Goal: Task Accomplishment & Management: Complete application form

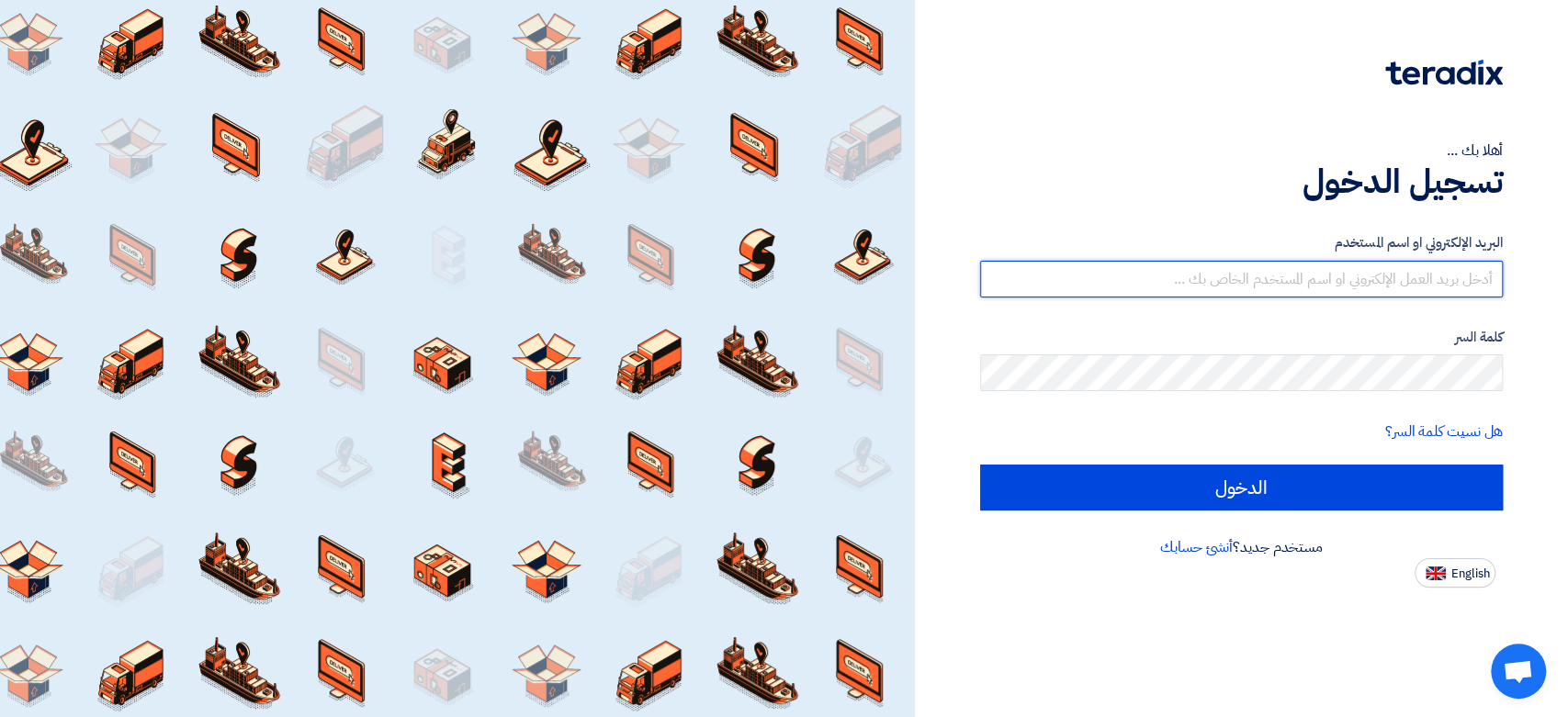
click at [1232, 281] on input "text" at bounding box center [1241, 279] width 523 height 37
type input "[EMAIL_ADDRESS][DOMAIN_NAME]"
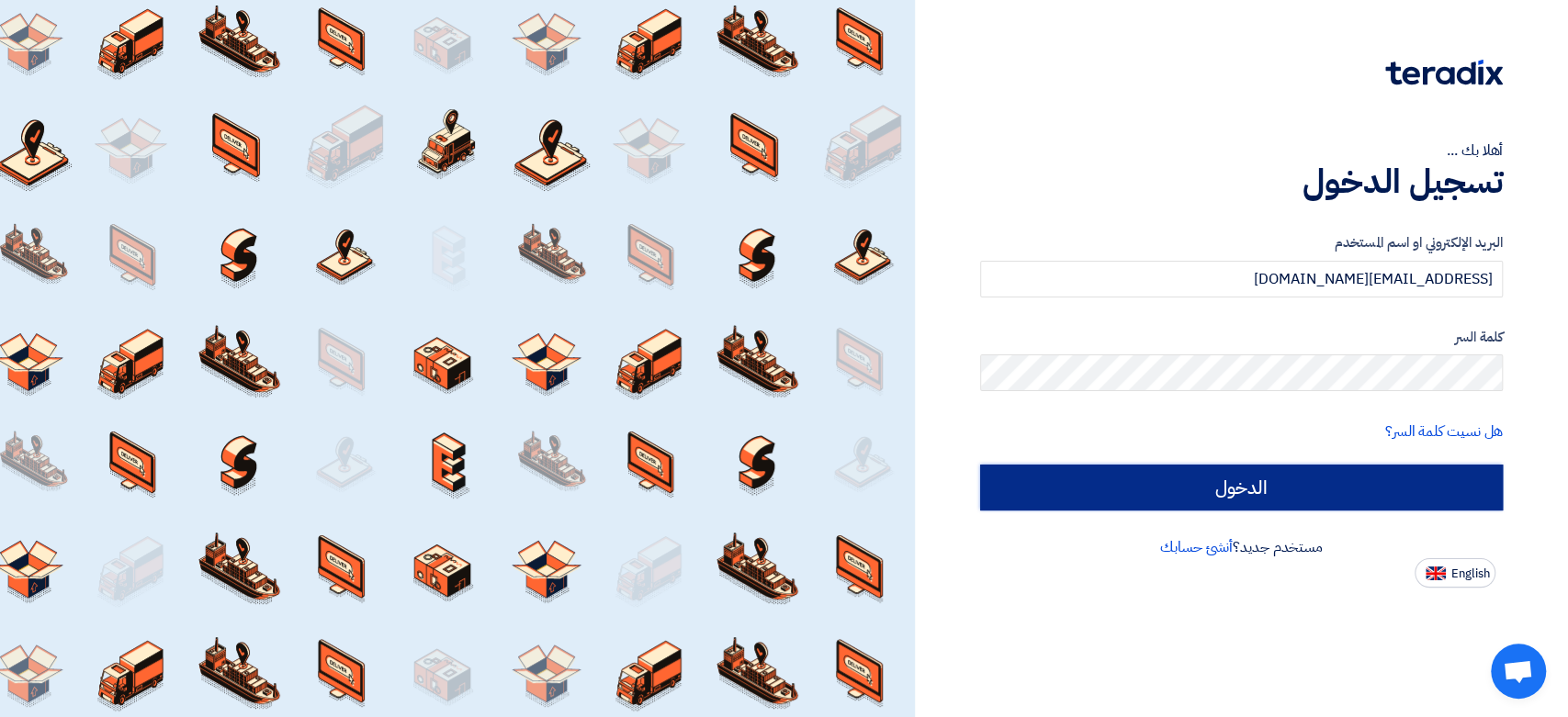
click at [1139, 498] on input "الدخول" at bounding box center [1241, 488] width 523 height 46
type input "Sign in"
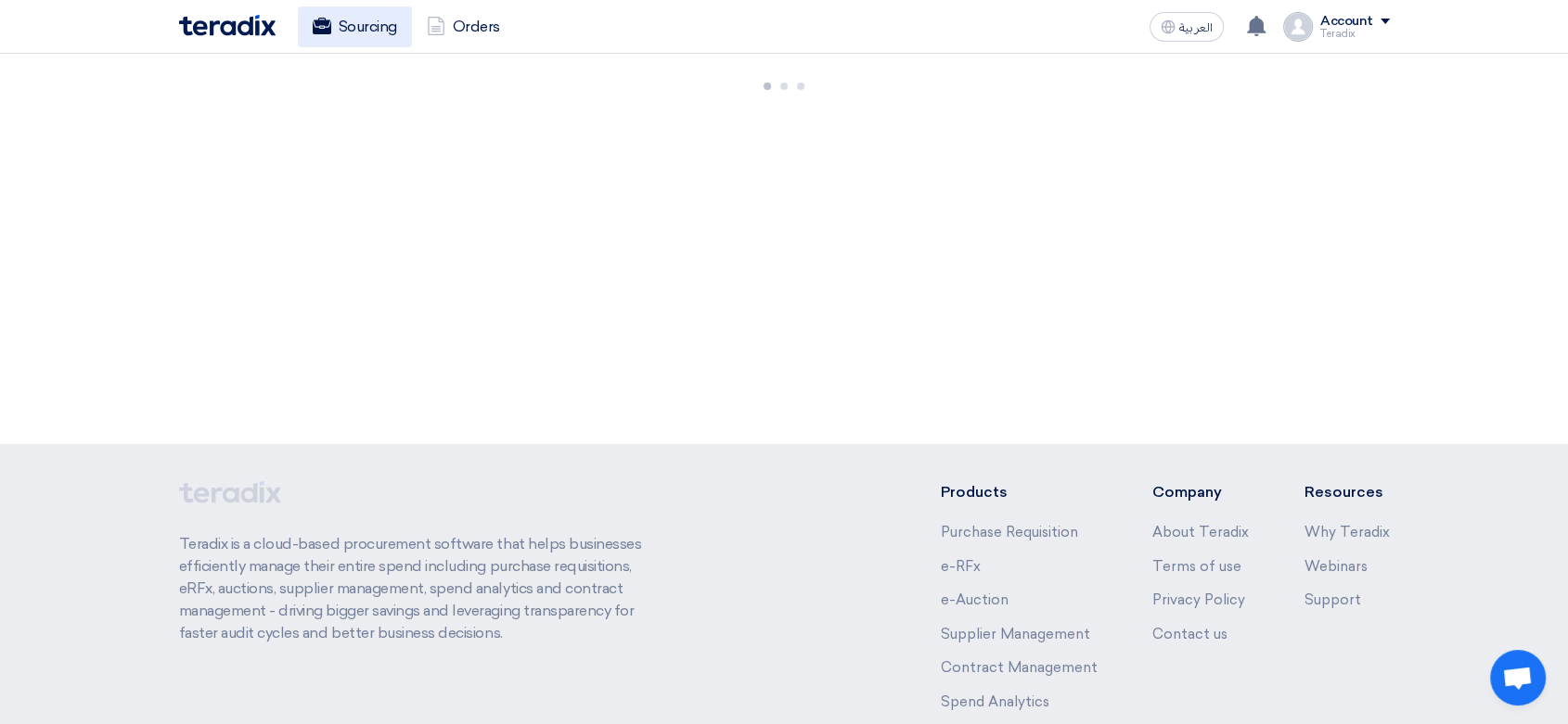
click at [333, 34] on link "Sourcing" at bounding box center [355, 27] width 114 height 40
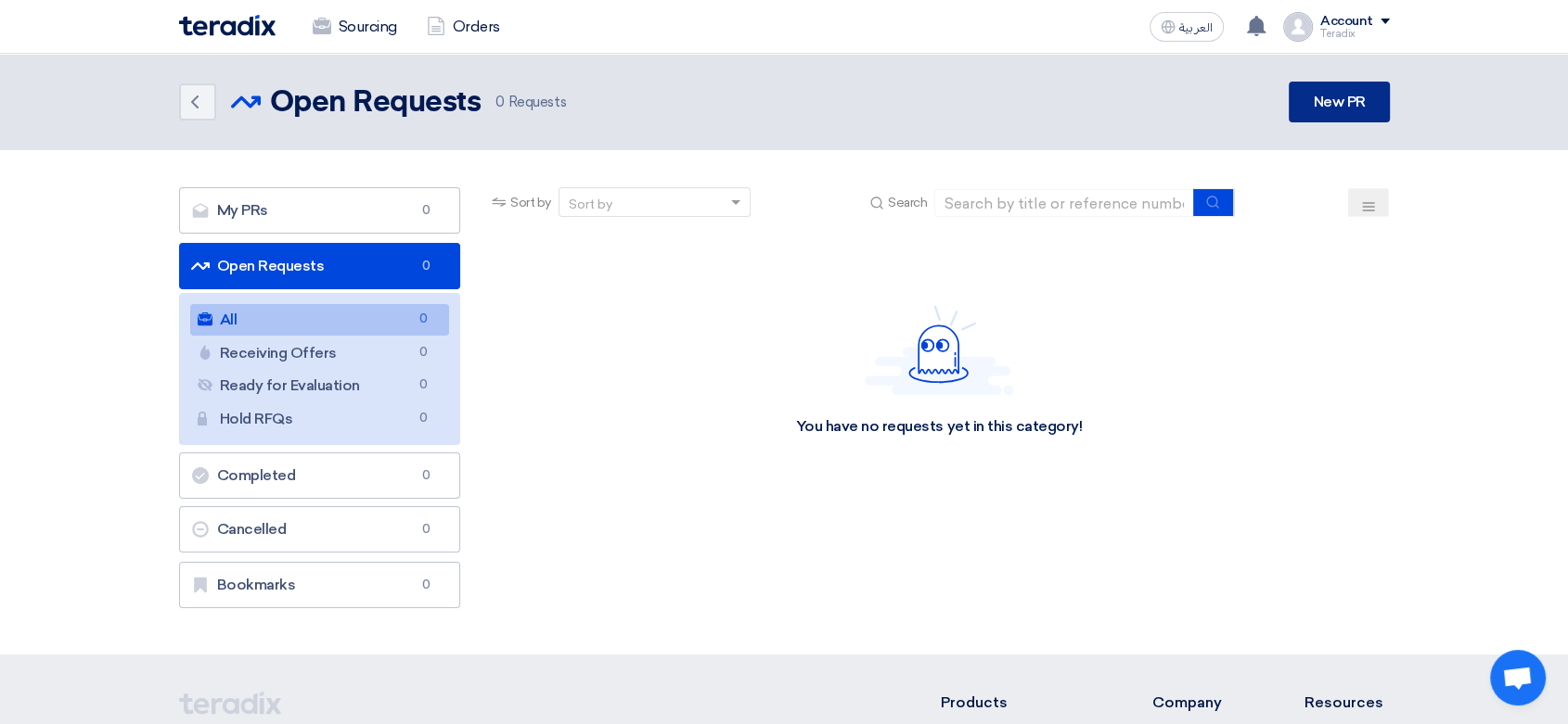
click at [1342, 96] on link "New PR" at bounding box center [1339, 102] width 100 height 40
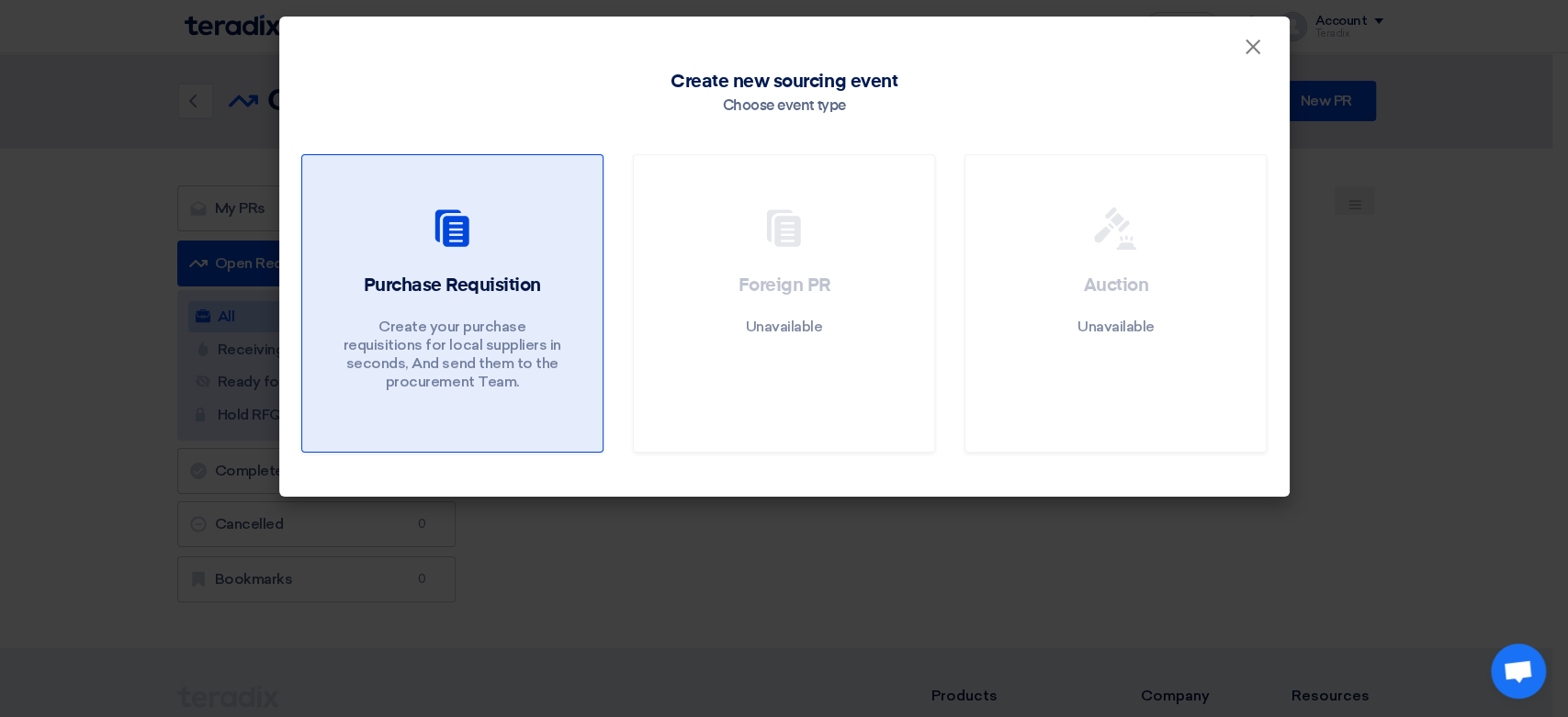
click at [527, 295] on h2 "Purchase Requisition" at bounding box center [451, 286] width 177 height 26
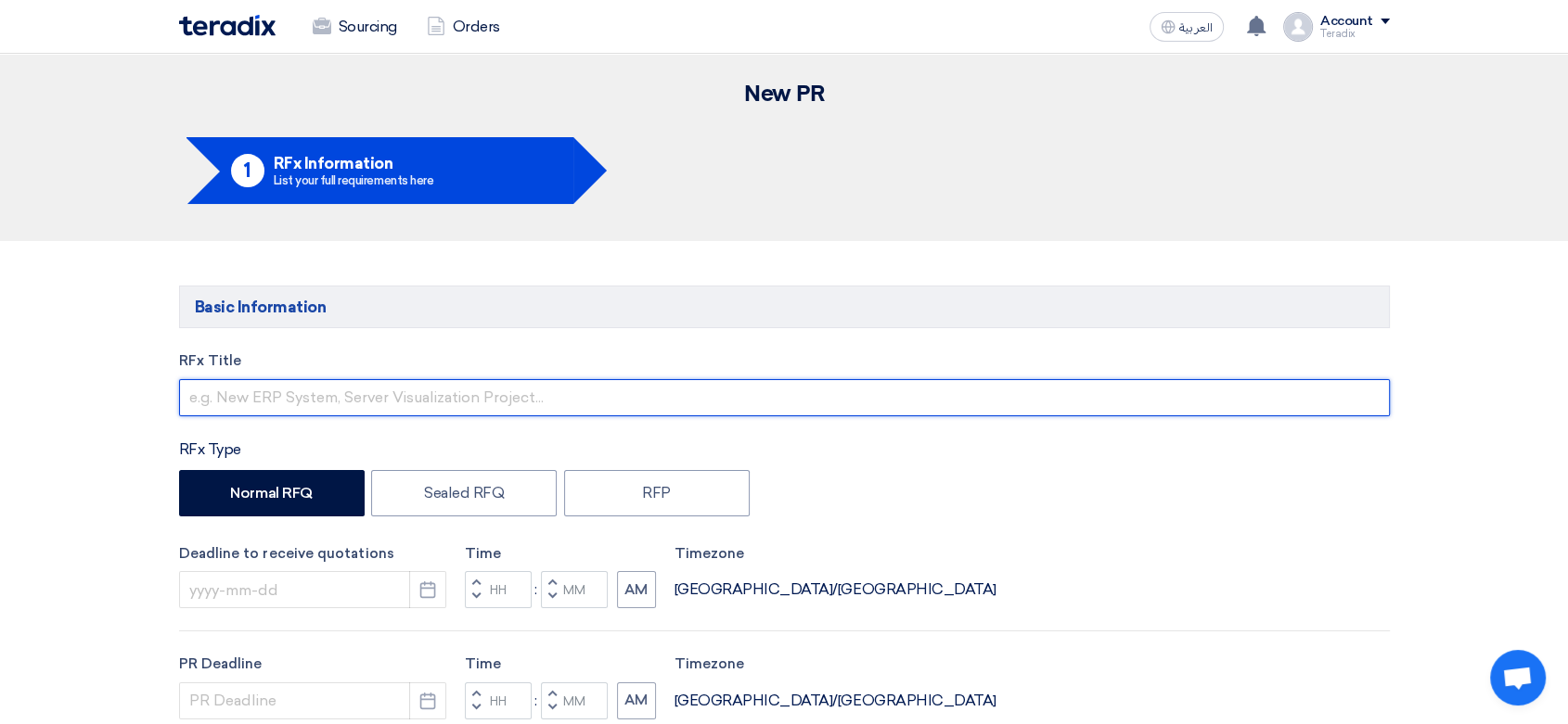
click at [393, 405] on input "text" at bounding box center [784, 398] width 1211 height 37
paste input "6000022165"
paste input "SINGLE STAGE END SUCTION CENTRIFUGAL PUMP (COMPLETE SET WITH MOTOR)"
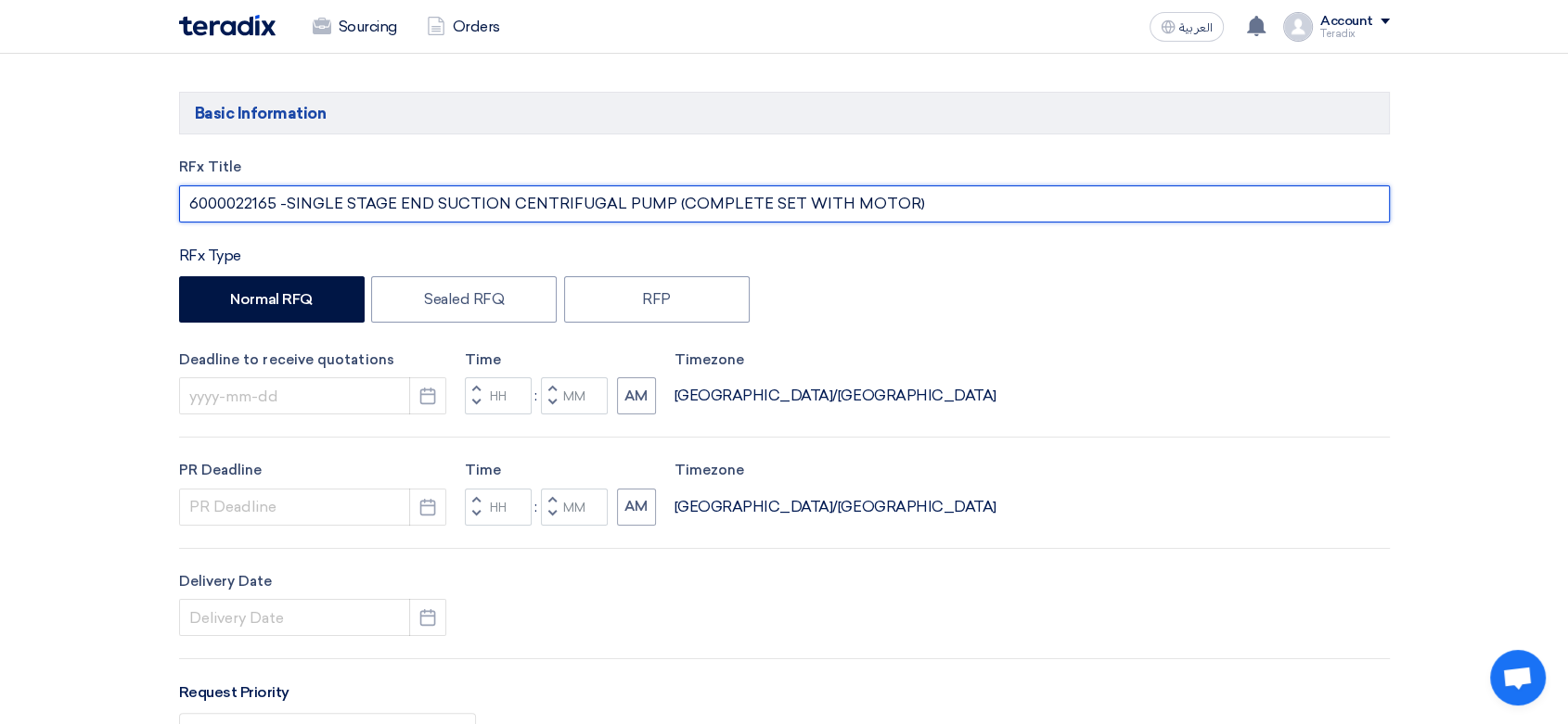
scroll to position [206, 0]
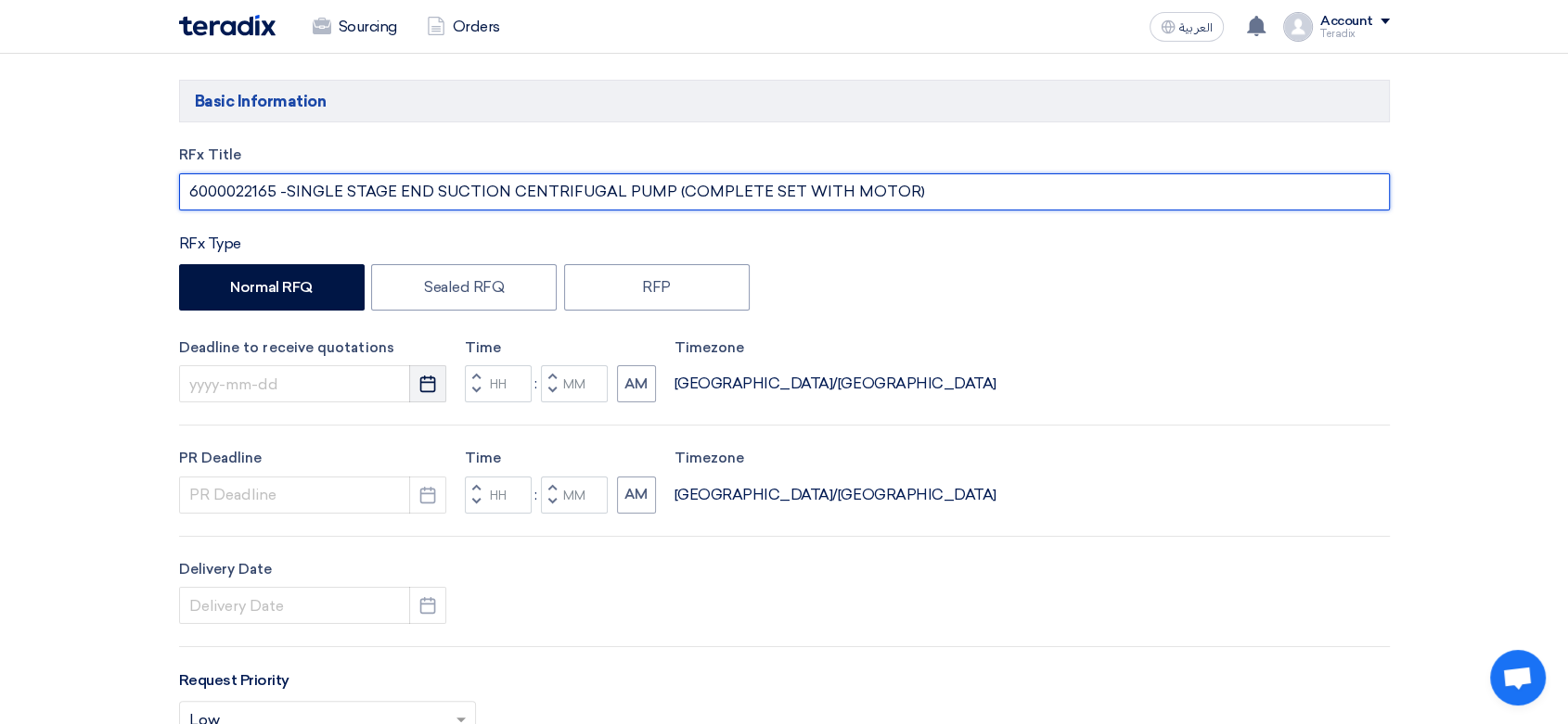
type input "6000022165 -SINGLE STAGE END SUCTION CENTRIFUGAL PUMP (COMPLETE SET WITH MOTOR)"
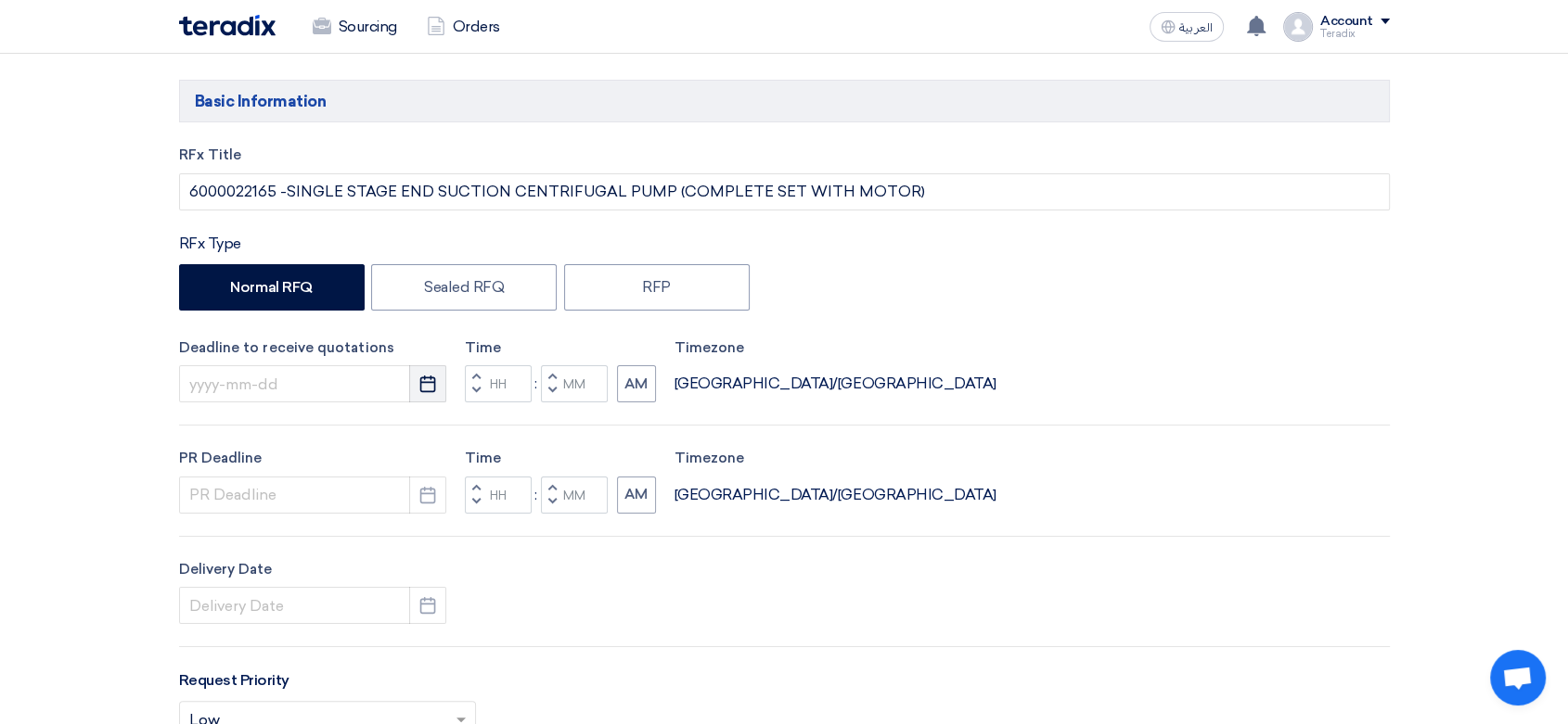
click at [433, 390] on icon "Pick a date" at bounding box center [427, 384] width 18 height 18
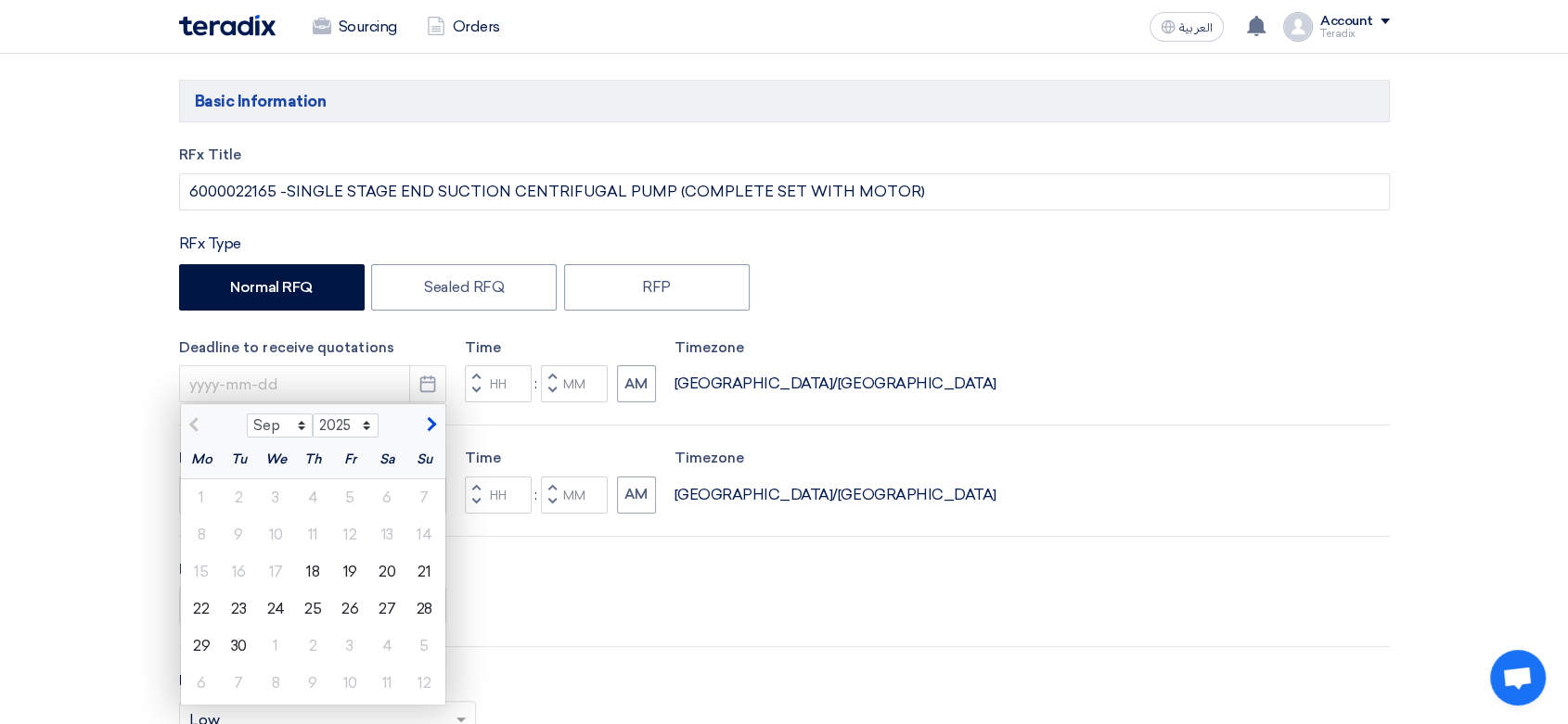
click at [424, 578] on div "21" at bounding box center [424, 572] width 38 height 37
type input "[DATE]"
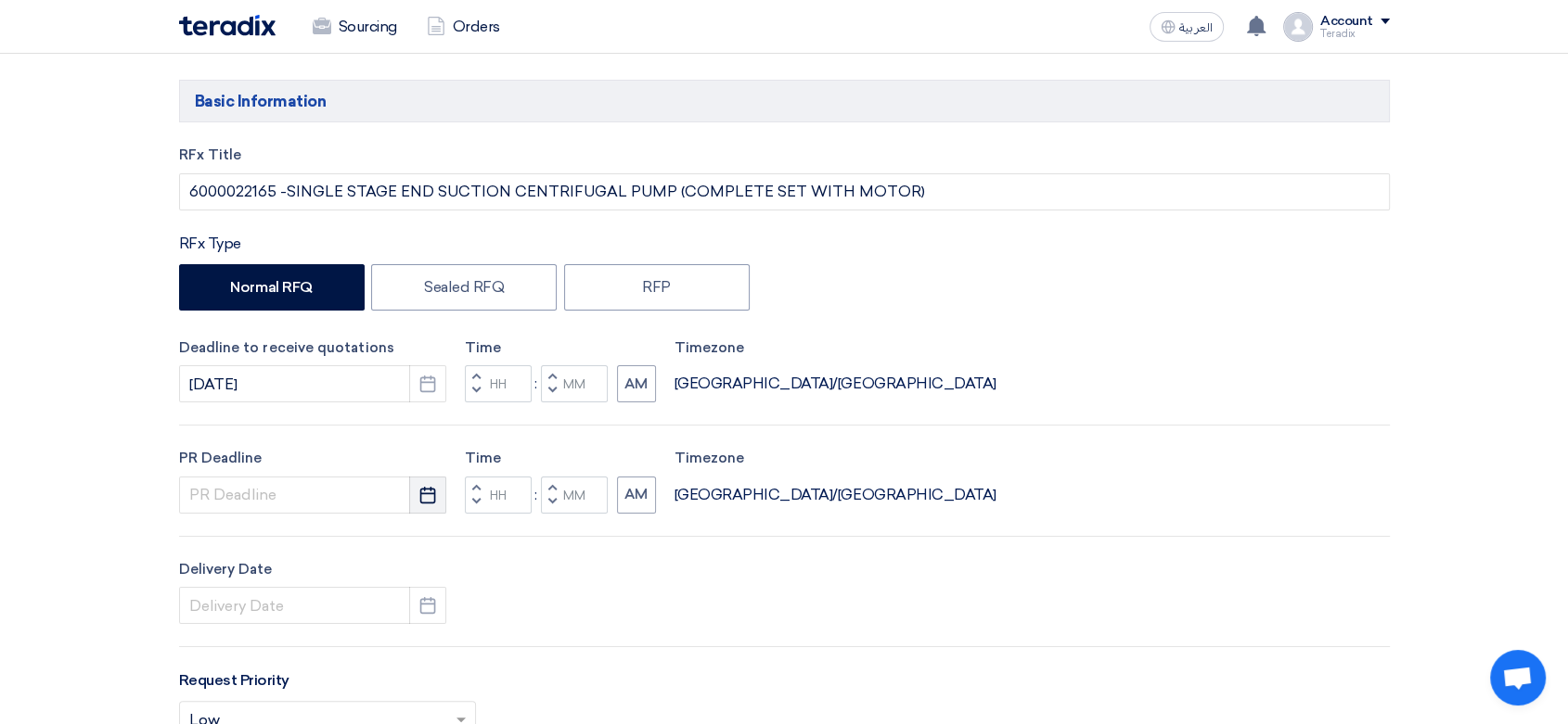
click at [434, 498] on use "button" at bounding box center [428, 494] width 15 height 16
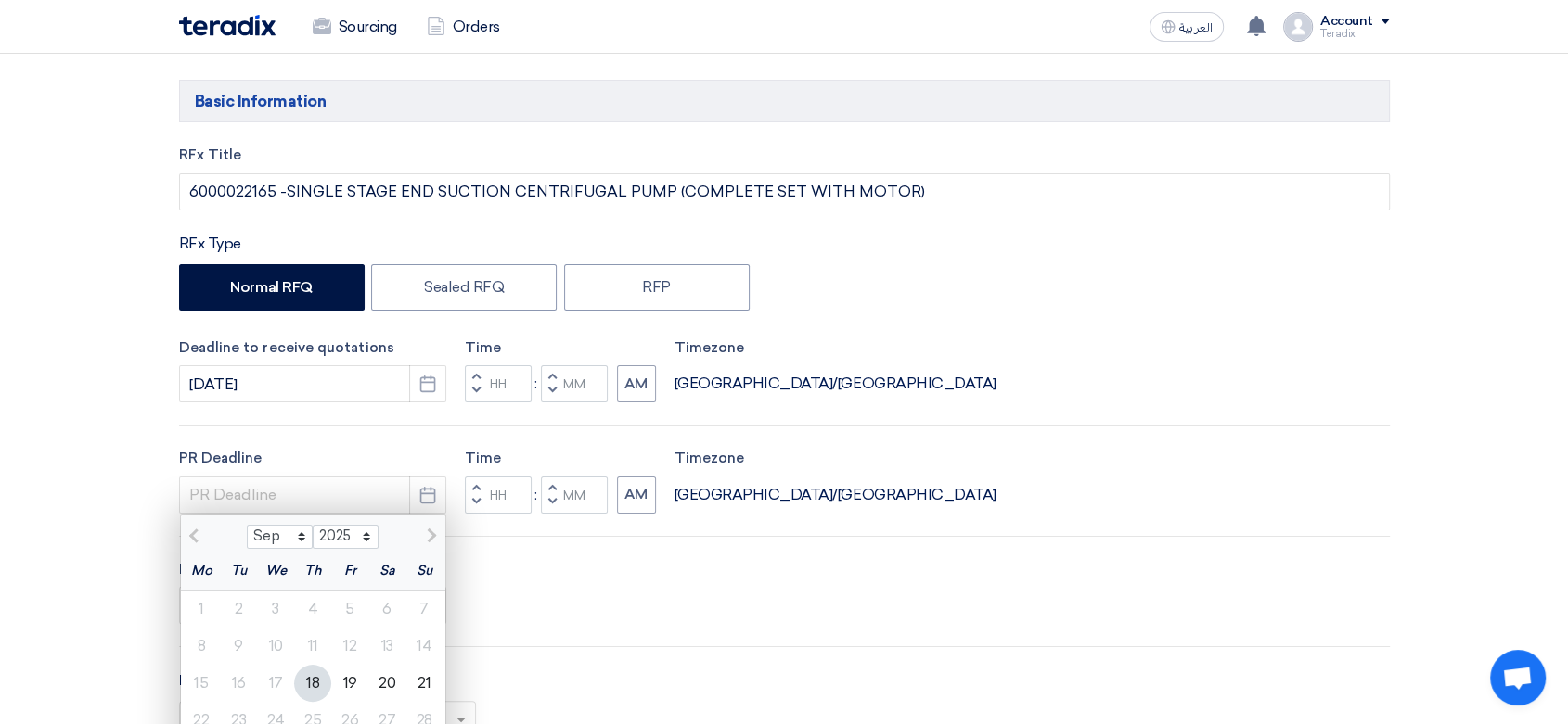
click at [423, 670] on div "21" at bounding box center [424, 684] width 38 height 37
type input "[DATE]"
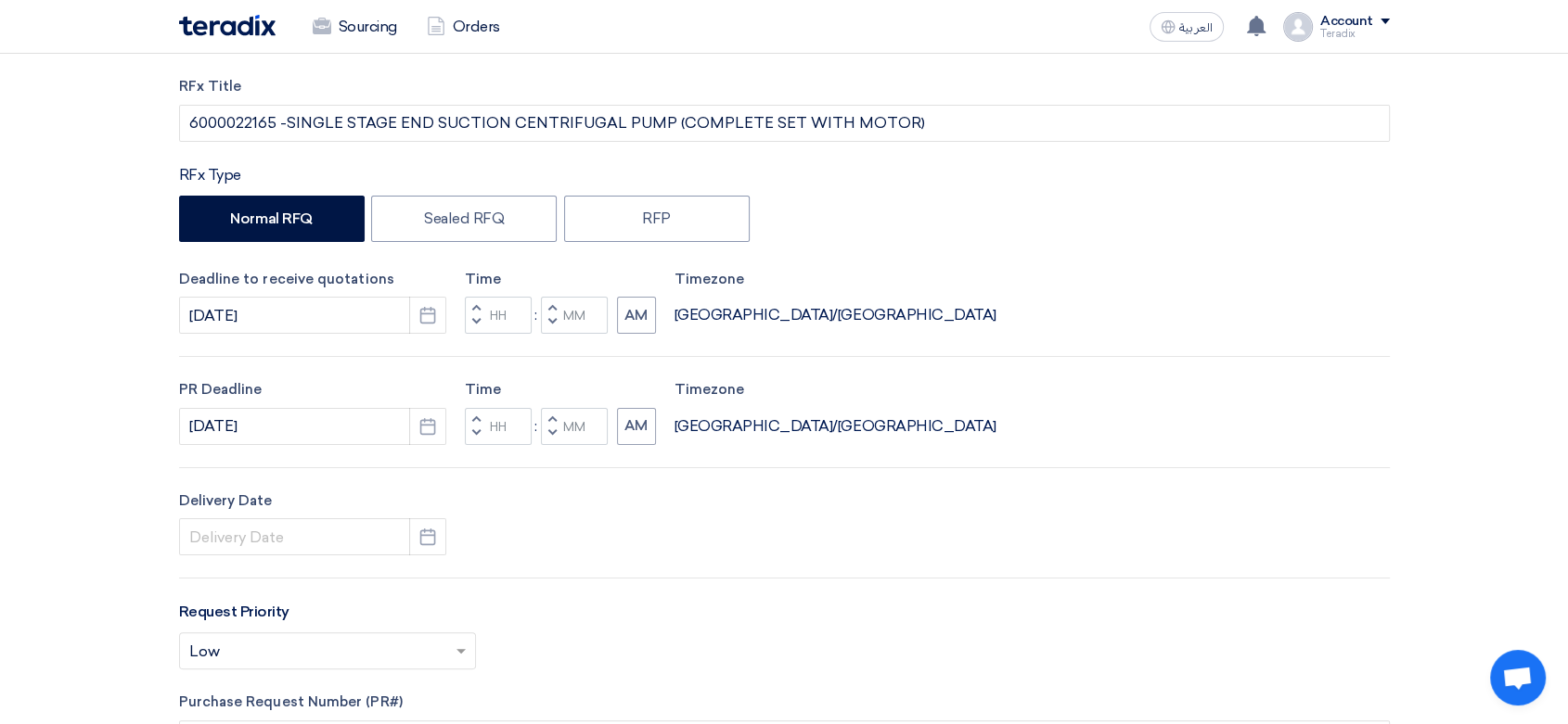
scroll to position [309, 0]
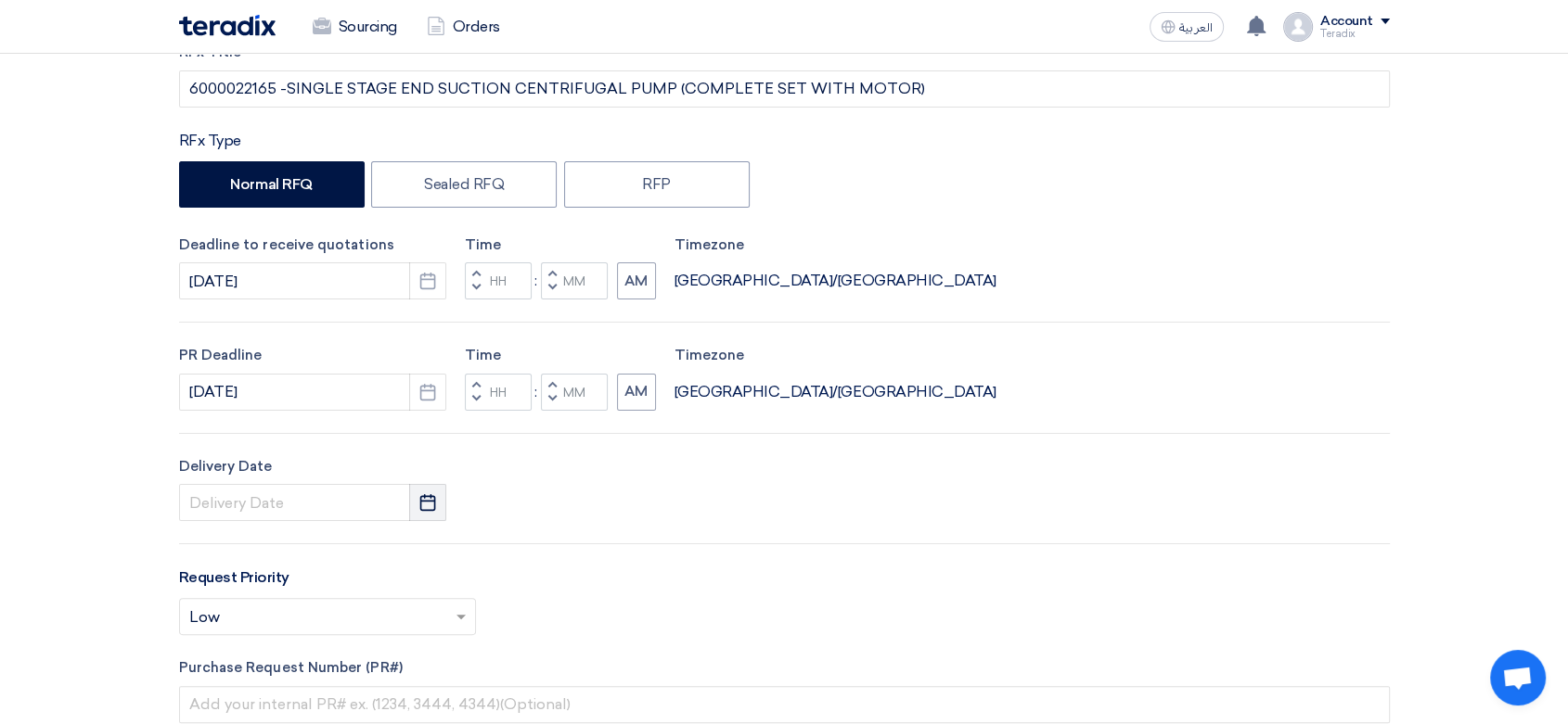
click at [434, 512] on button "Pick a date" at bounding box center [427, 503] width 38 height 37
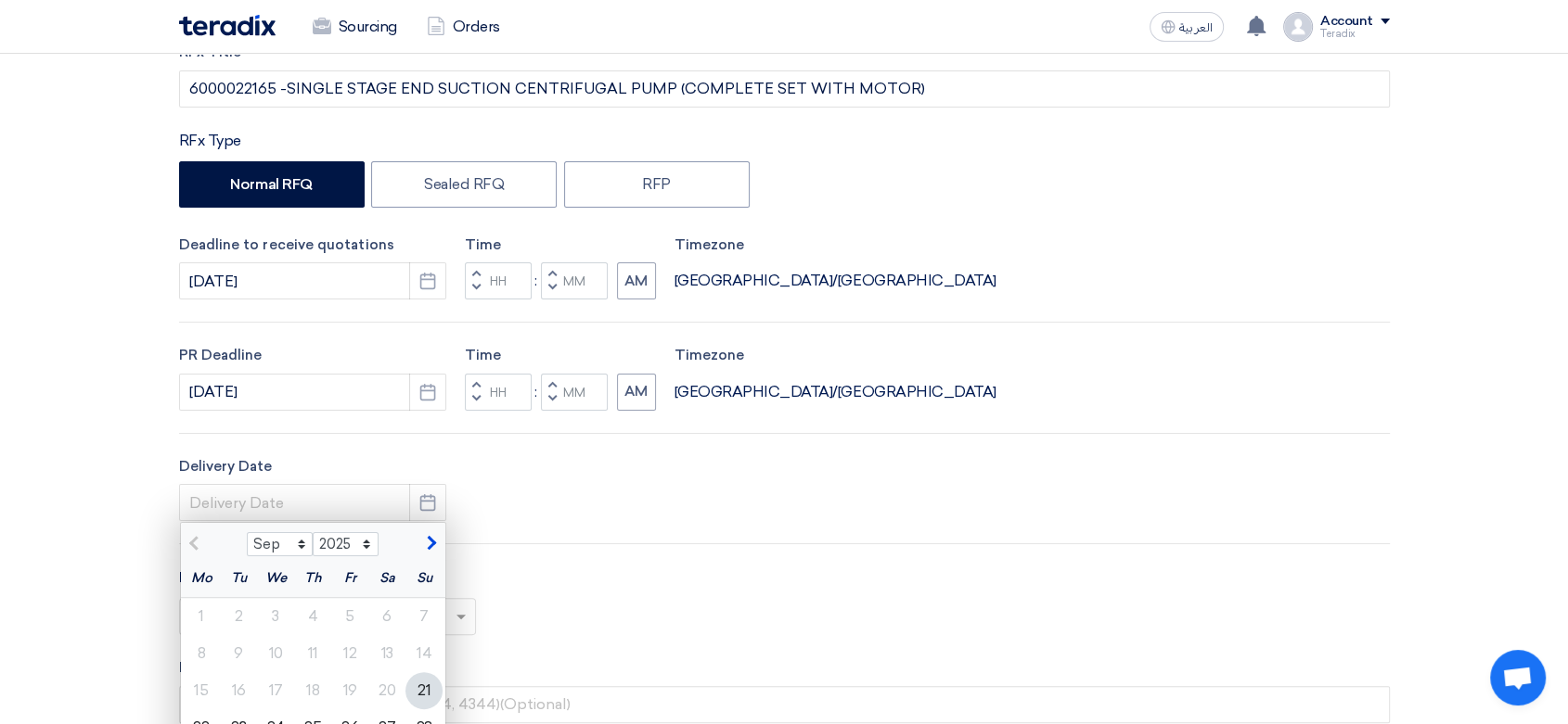
click at [429, 682] on div "21" at bounding box center [424, 690] width 38 height 37
type input "[DATE]"
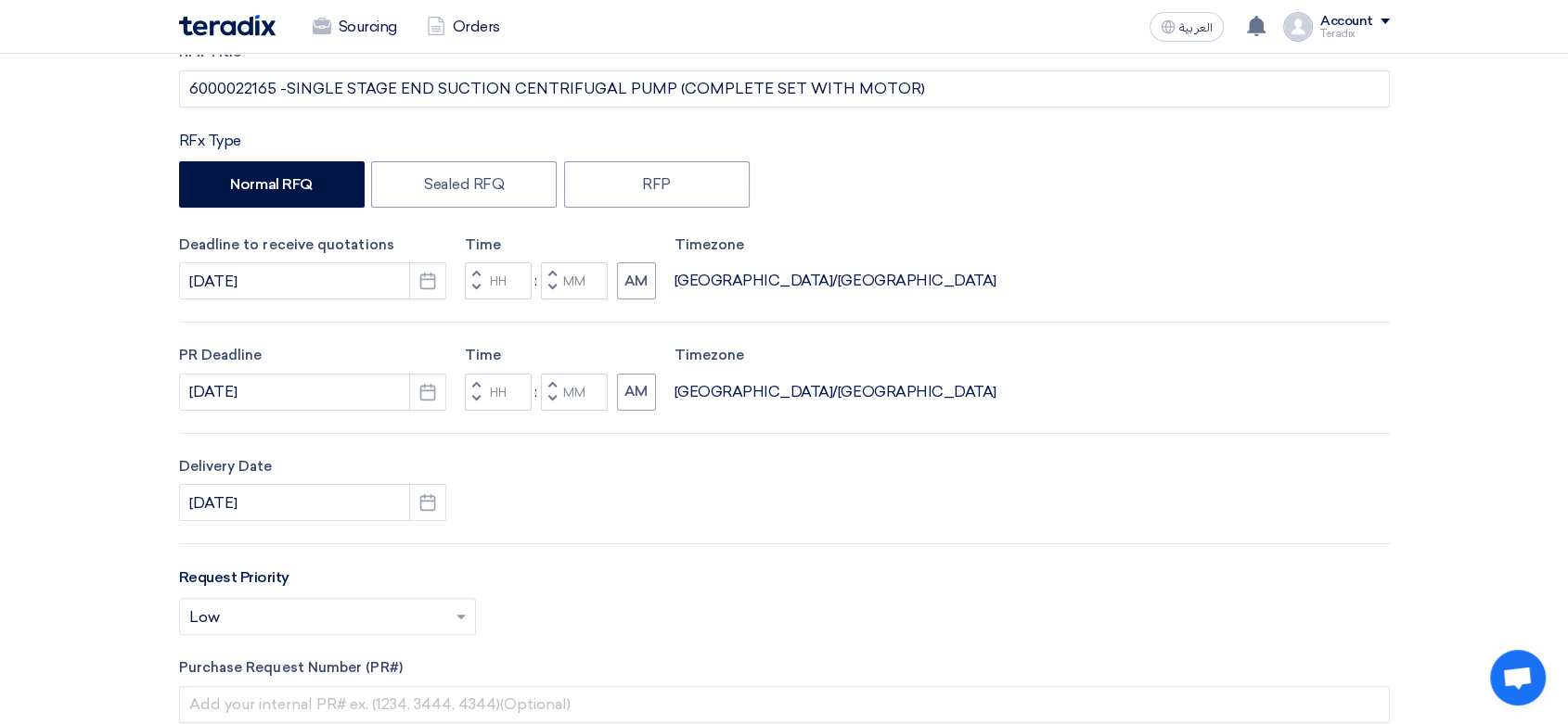
click at [547, 293] on button "Decrement minutes" at bounding box center [551, 288] width 22 height 23
type input "11"
type input "59"
click at [542, 402] on button "Decrement minutes" at bounding box center [551, 399] width 22 height 23
type input "11"
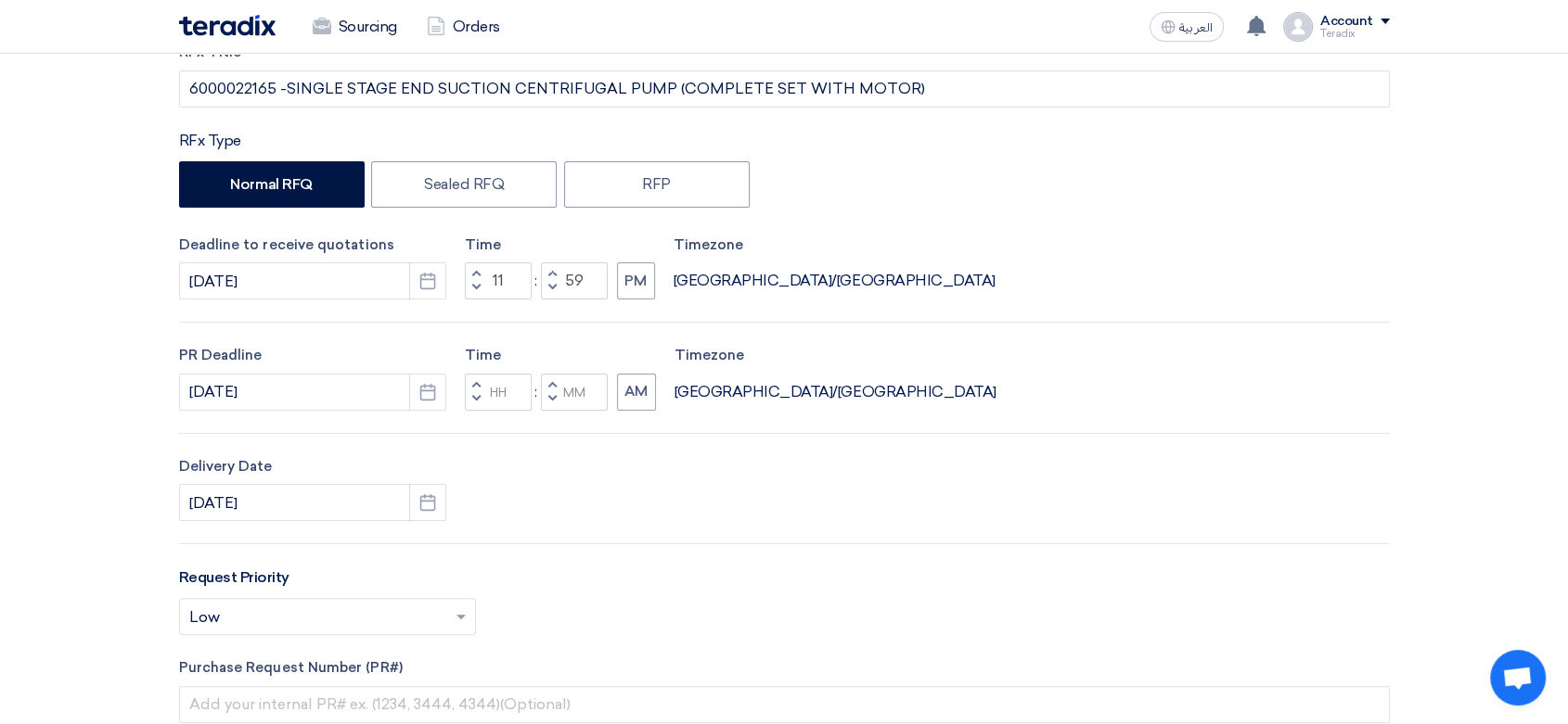
type input "59"
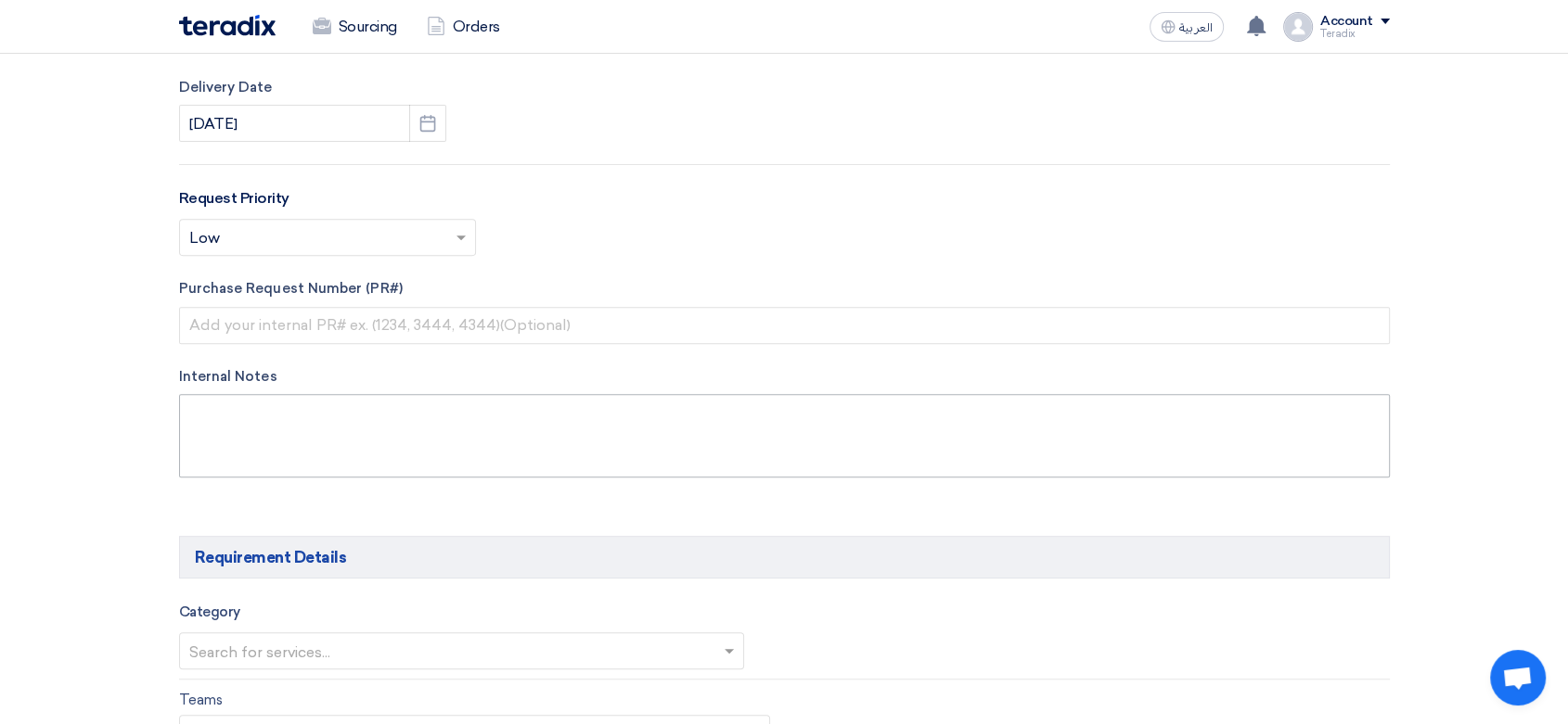
scroll to position [721, 0]
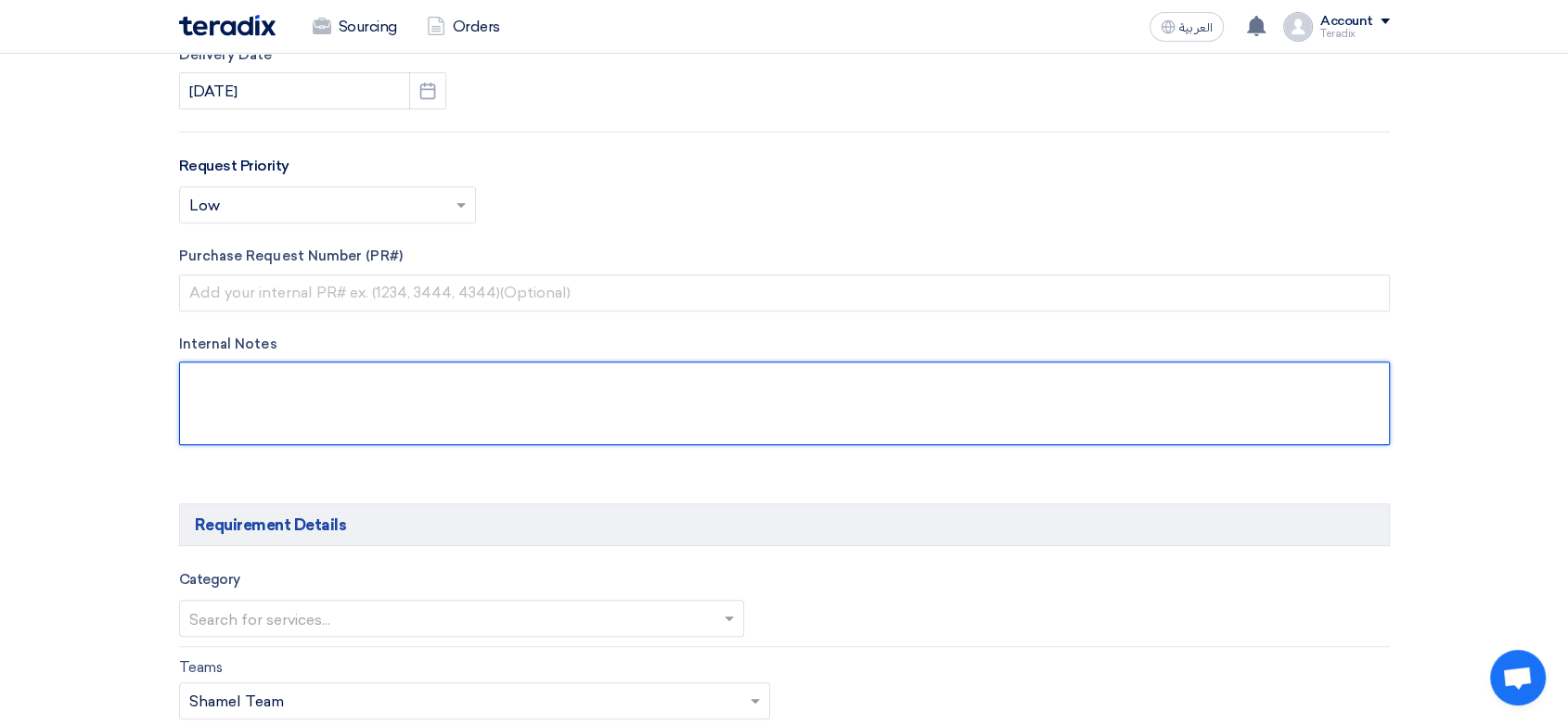
click at [413, 418] on textarea at bounding box center [784, 403] width 1211 height 84
paste textarea "Reem Albuainain [EMAIL_ADDRESS][DOMAIN_NAME] [PHONE_NUMBER](Work) Arabian Pipes…"
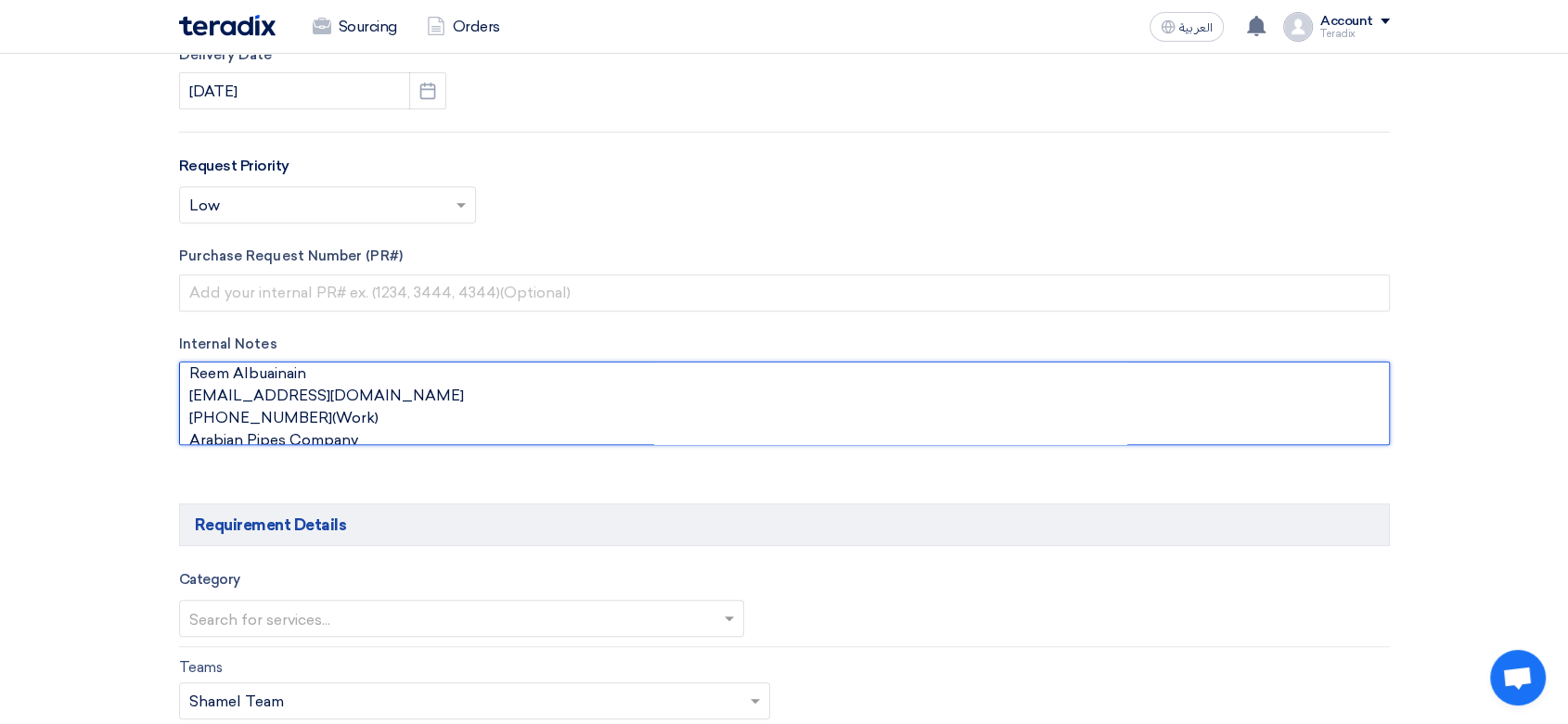
scroll to position [0, 0]
click at [383, 386] on textarea at bounding box center [784, 403] width 1211 height 84
paste textarea "Purchasing Specialist"
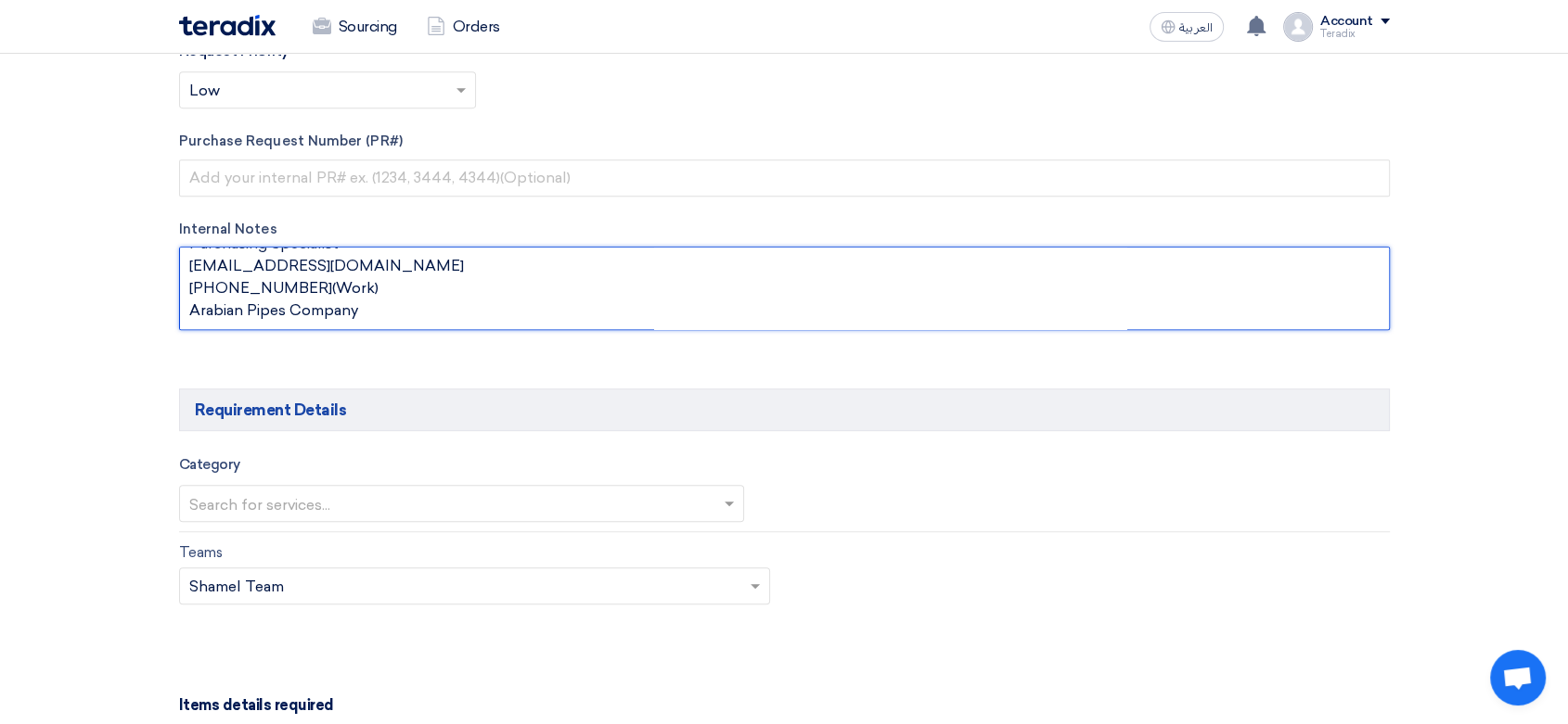
scroll to position [1134, 0]
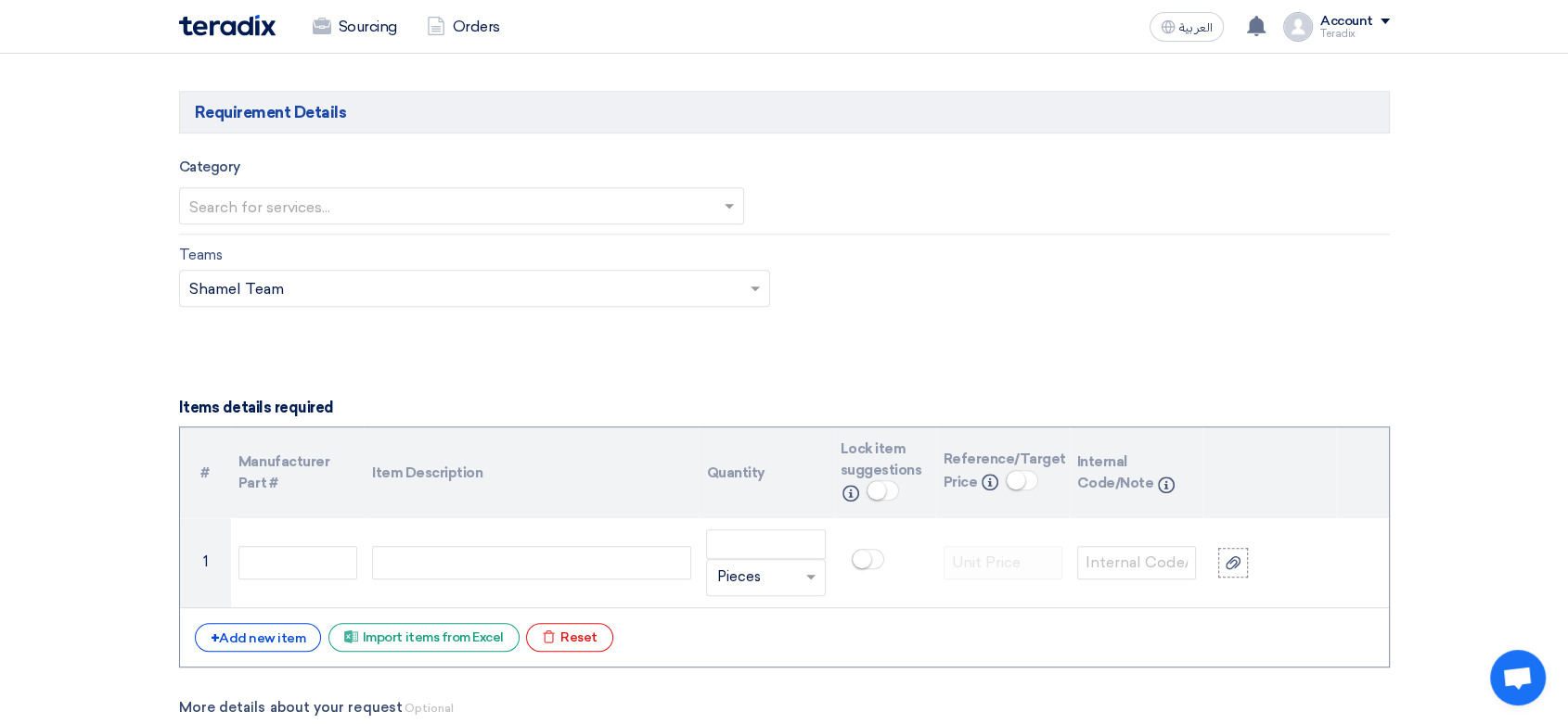
type textarea "Reem Albuainain Purchasing Specialist [EMAIL_ADDRESS][DOMAIN_NAME] [PHONE_NUMBE…"
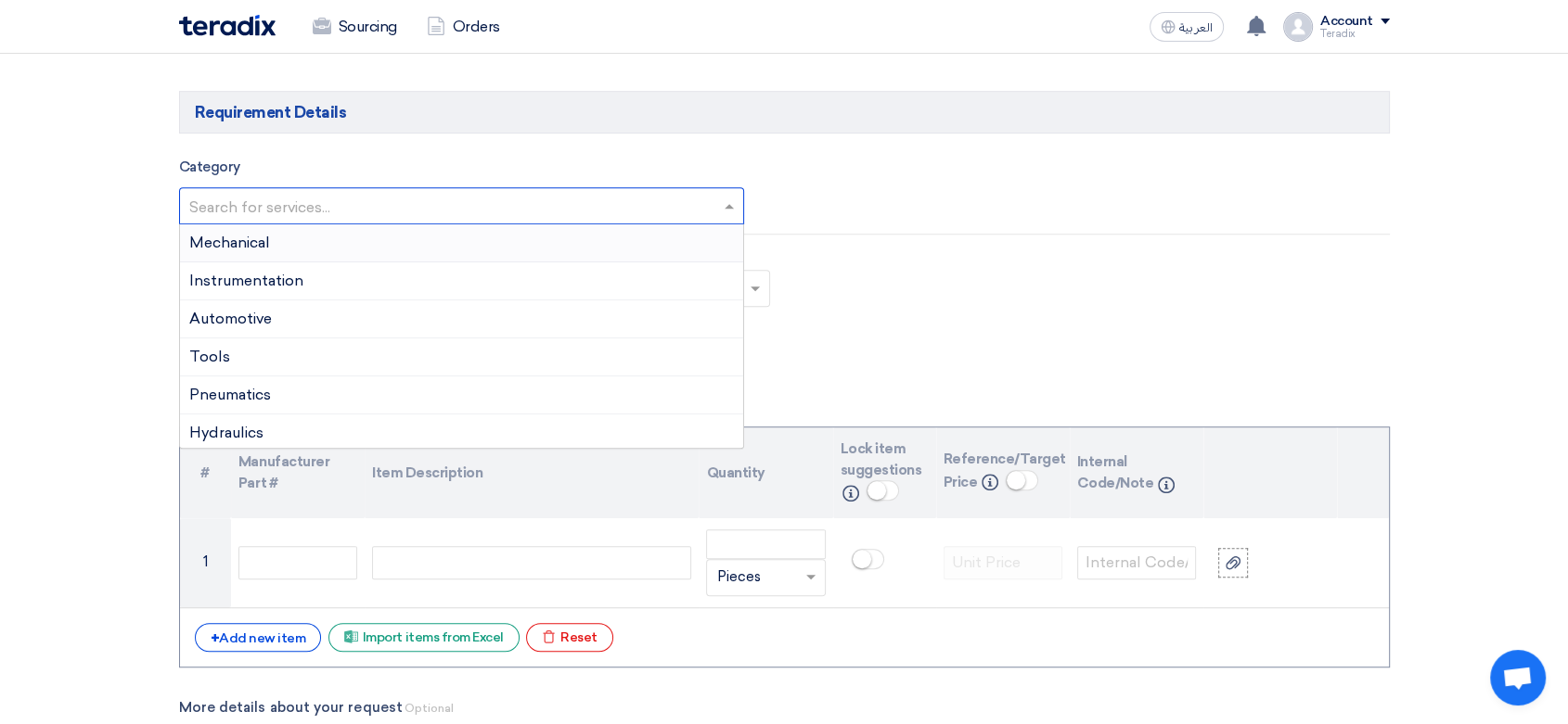
click at [498, 197] on input "text" at bounding box center [453, 208] width 527 height 31
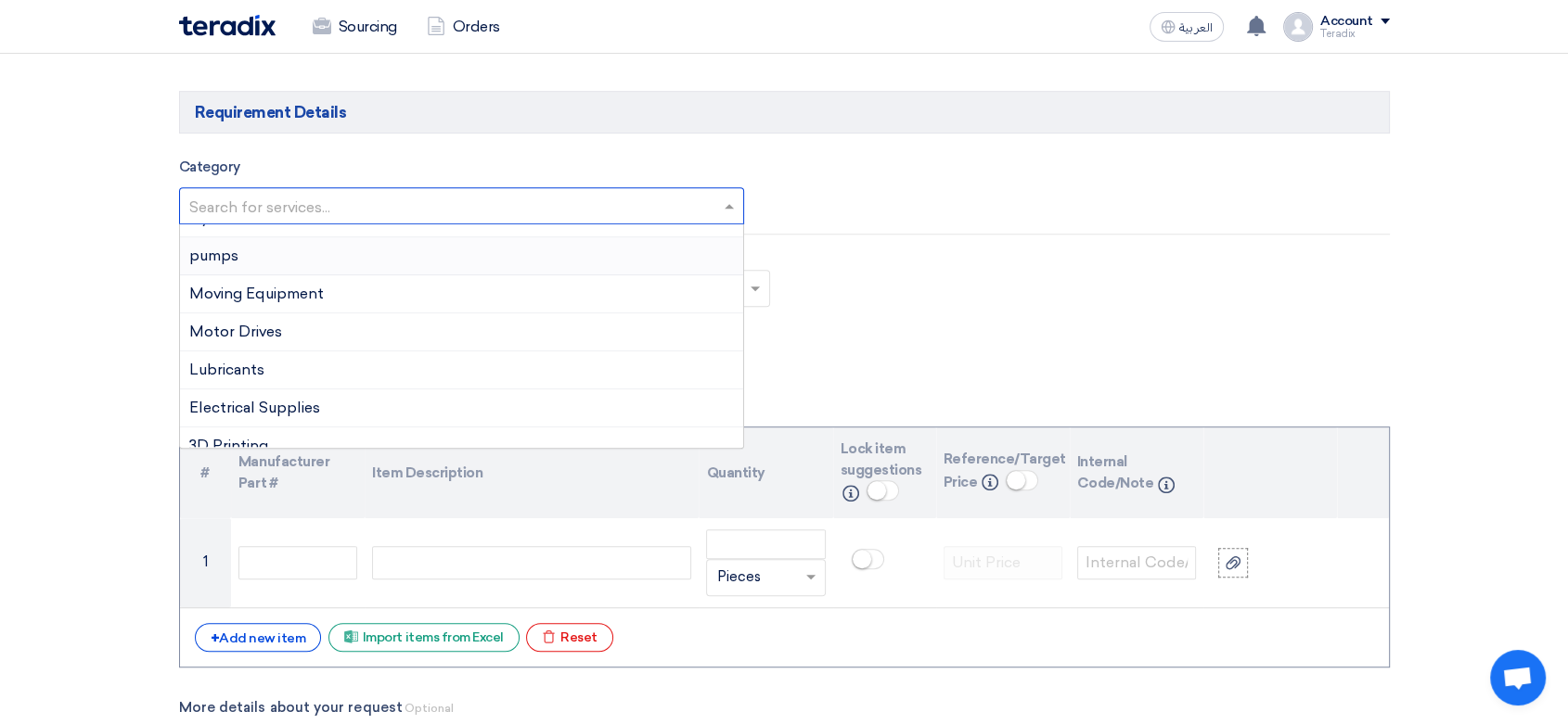
click at [275, 273] on div "pumps" at bounding box center [462, 257] width 565 height 38
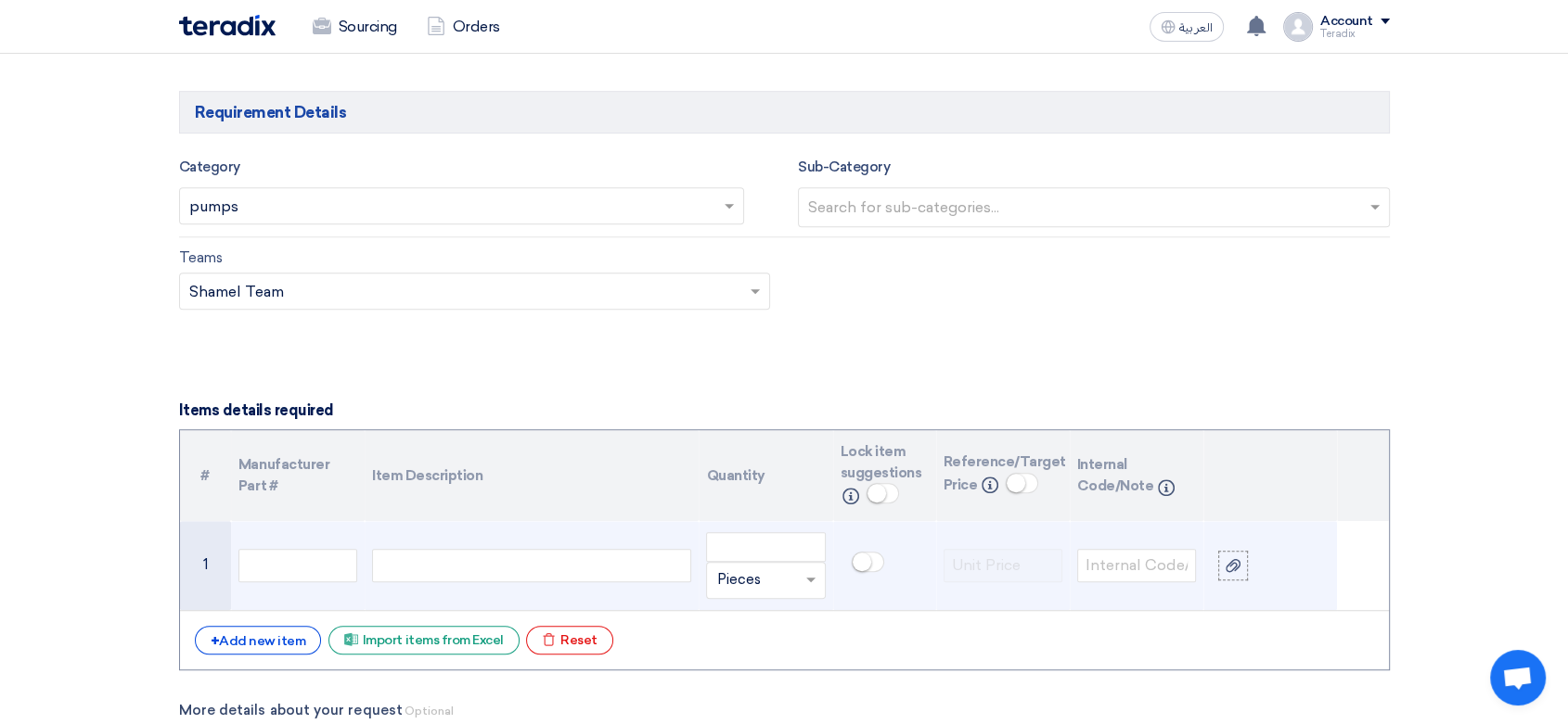
click at [549, 563] on div at bounding box center [532, 565] width 319 height 34
paste div
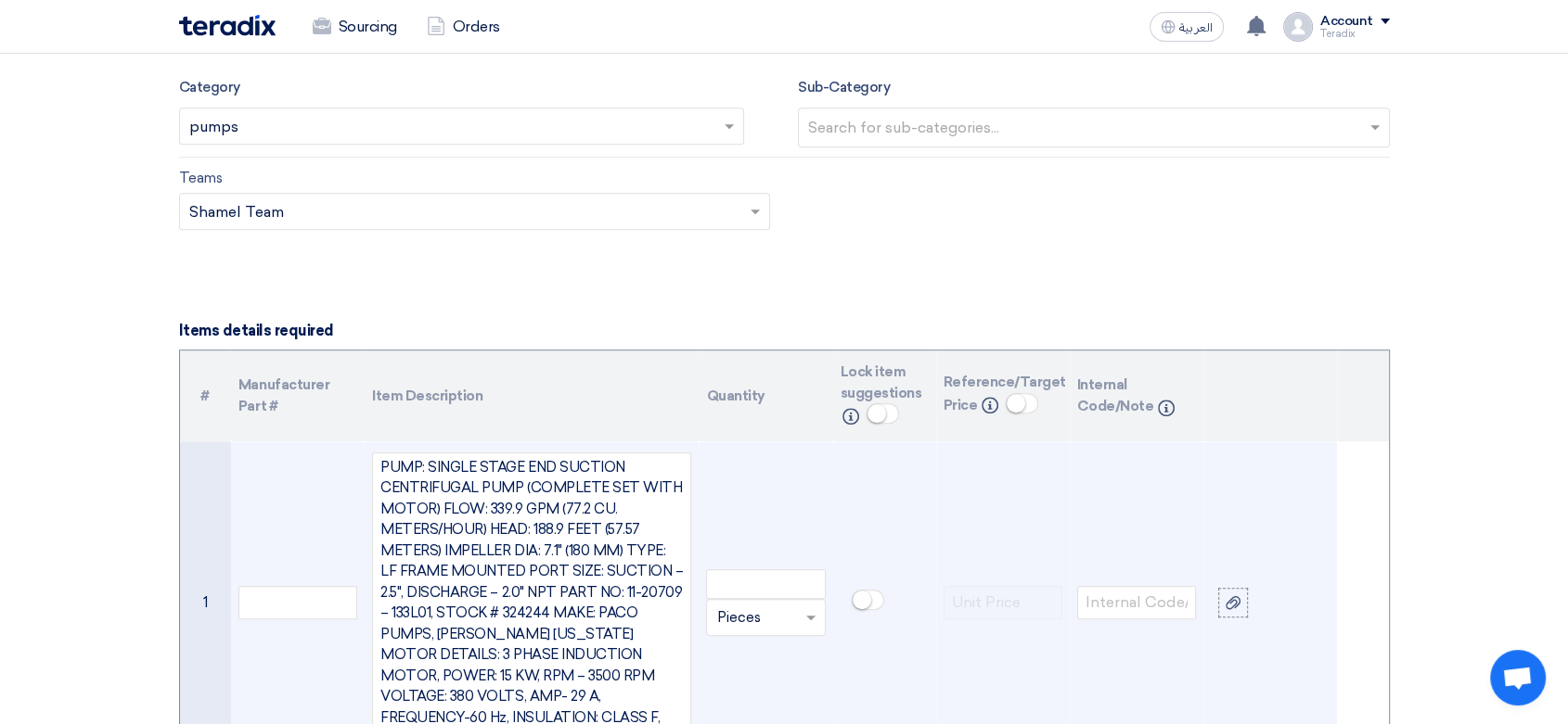
click at [761, 550] on td "Unit × Pieces" at bounding box center [765, 604] width 134 height 325
click at [752, 569] on input "number" at bounding box center [765, 584] width 118 height 30
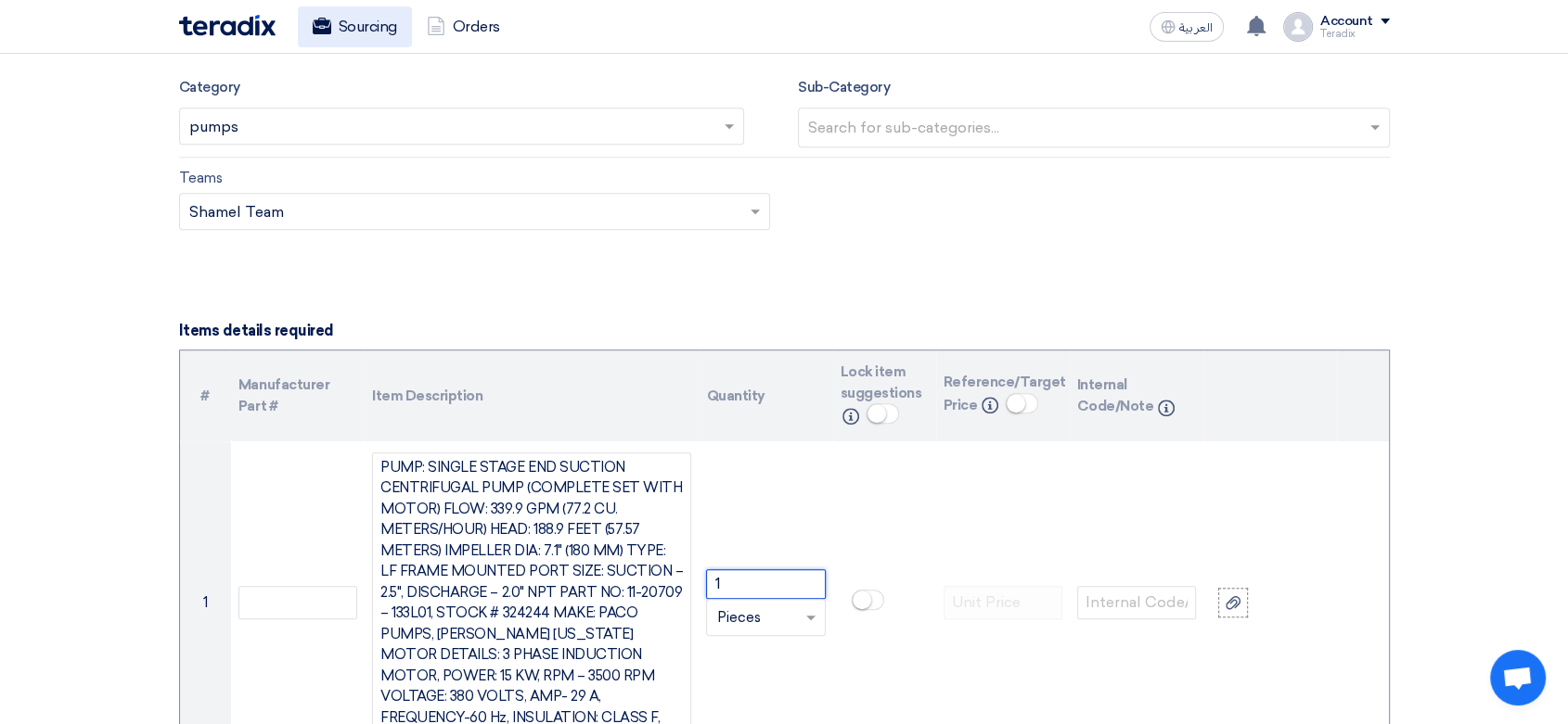
type input "1"
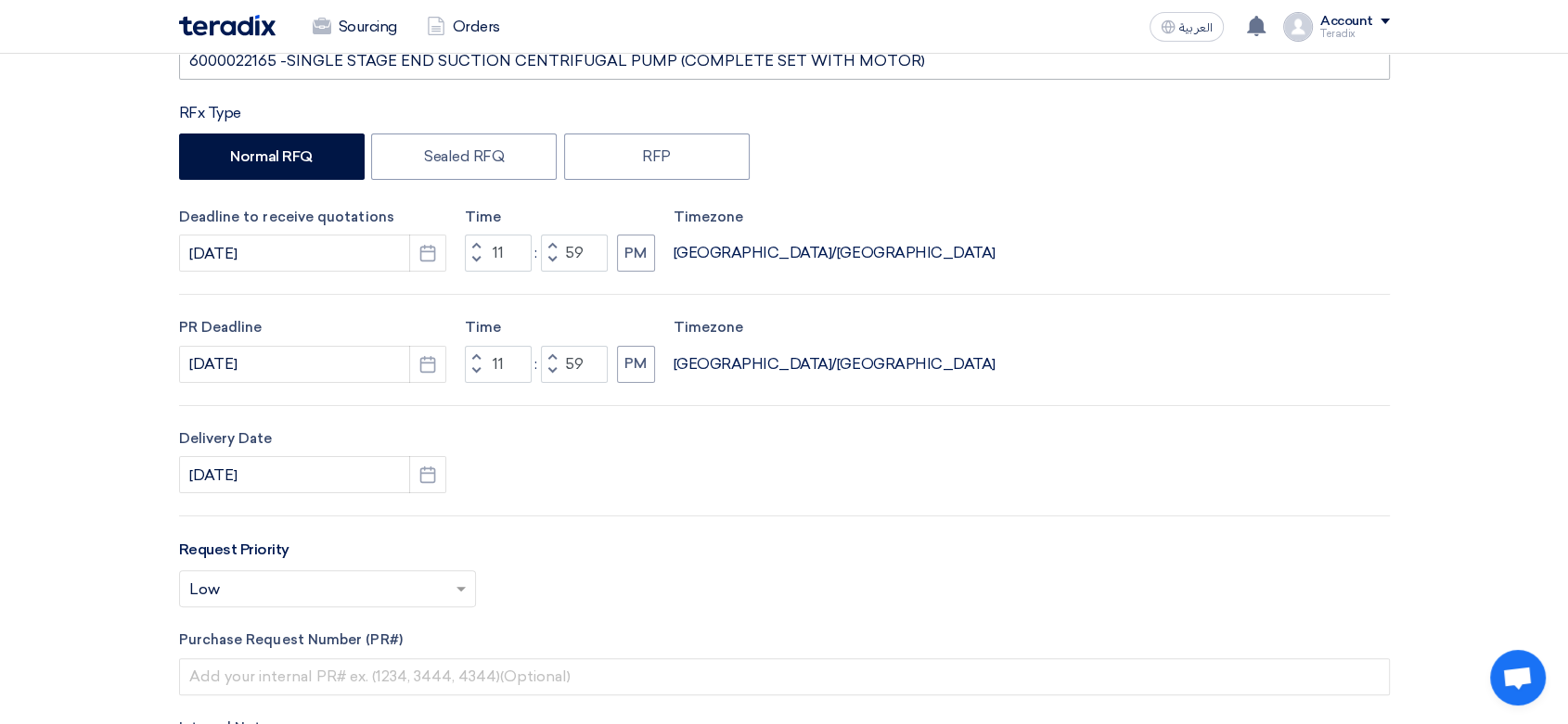
scroll to position [0, 0]
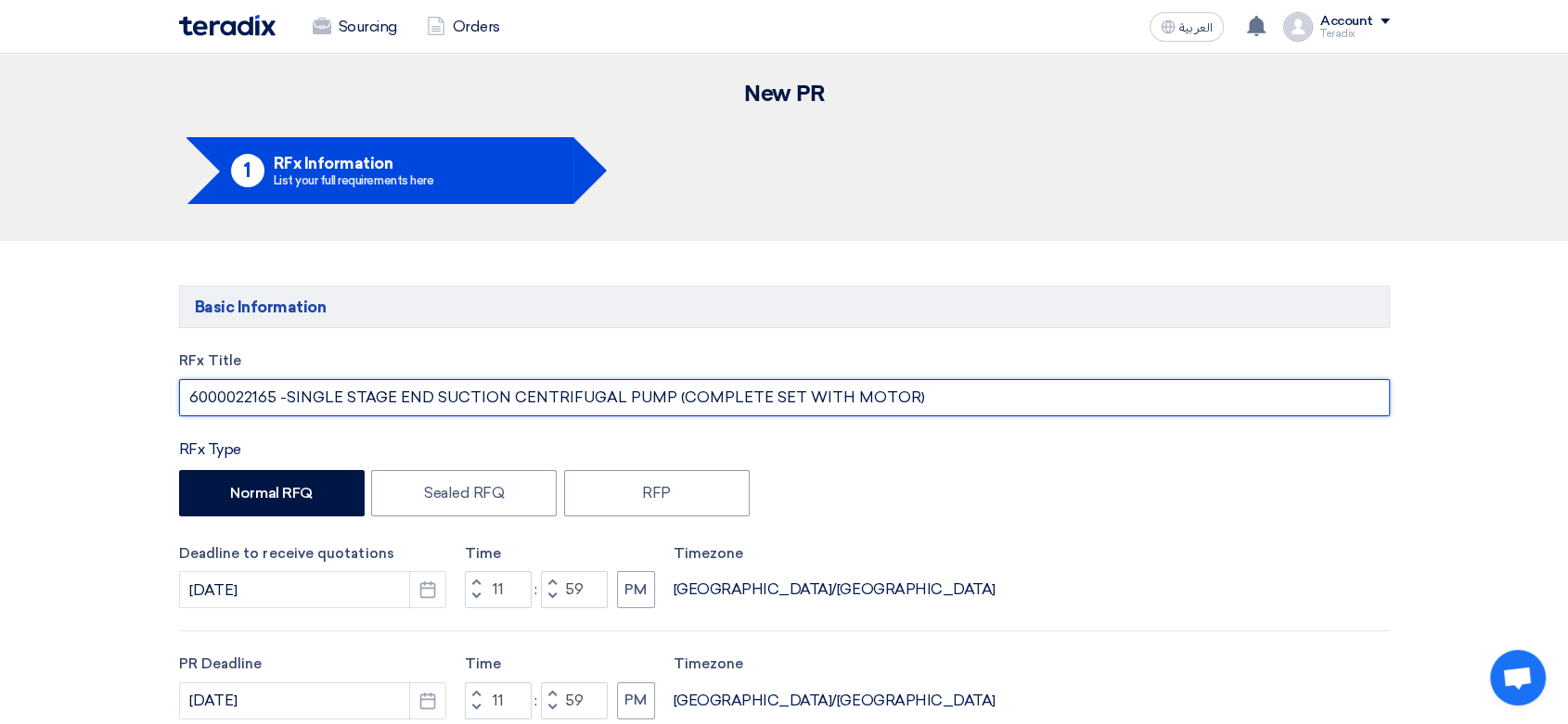
drag, startPoint x: 932, startPoint y: 401, endPoint x: 0, endPoint y: 265, distance: 941.9
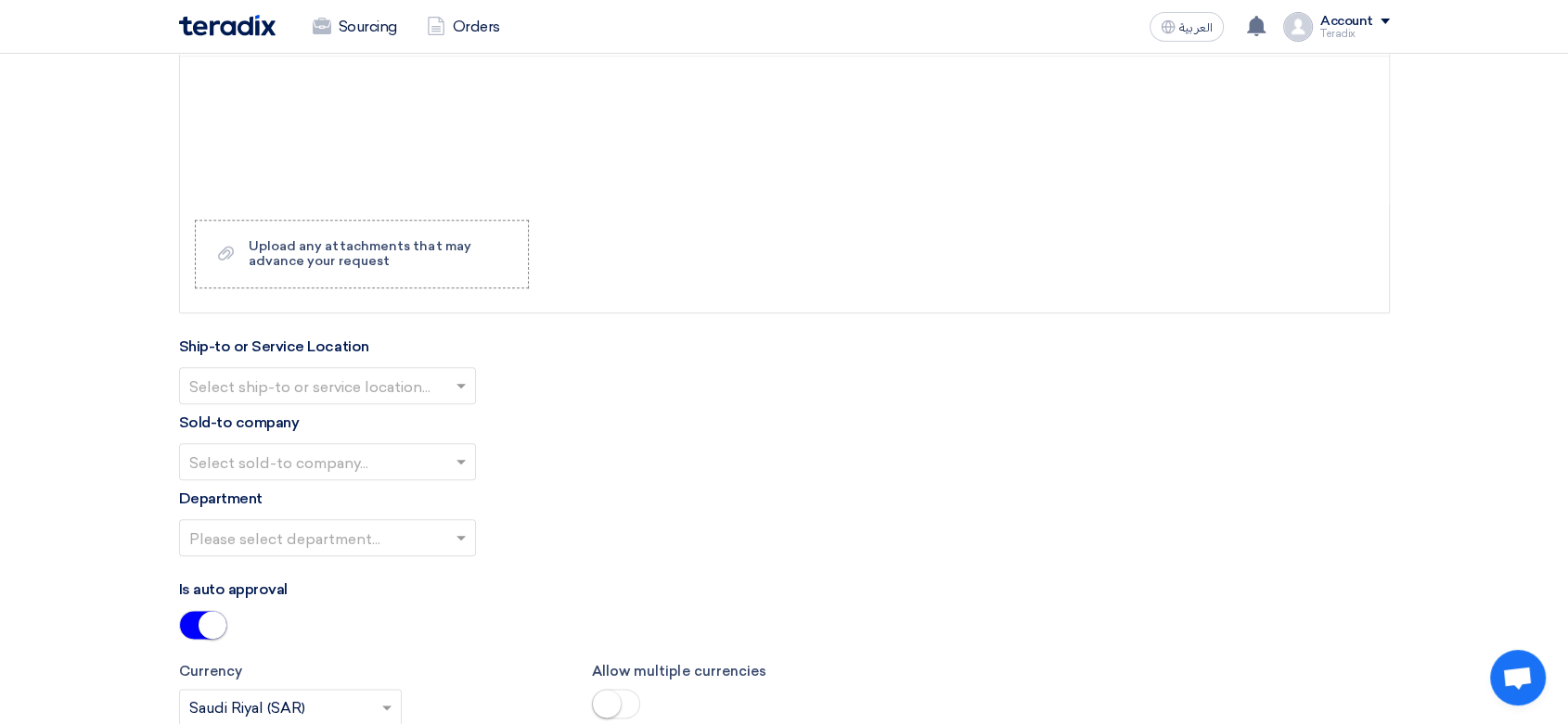
scroll to position [2164, 0]
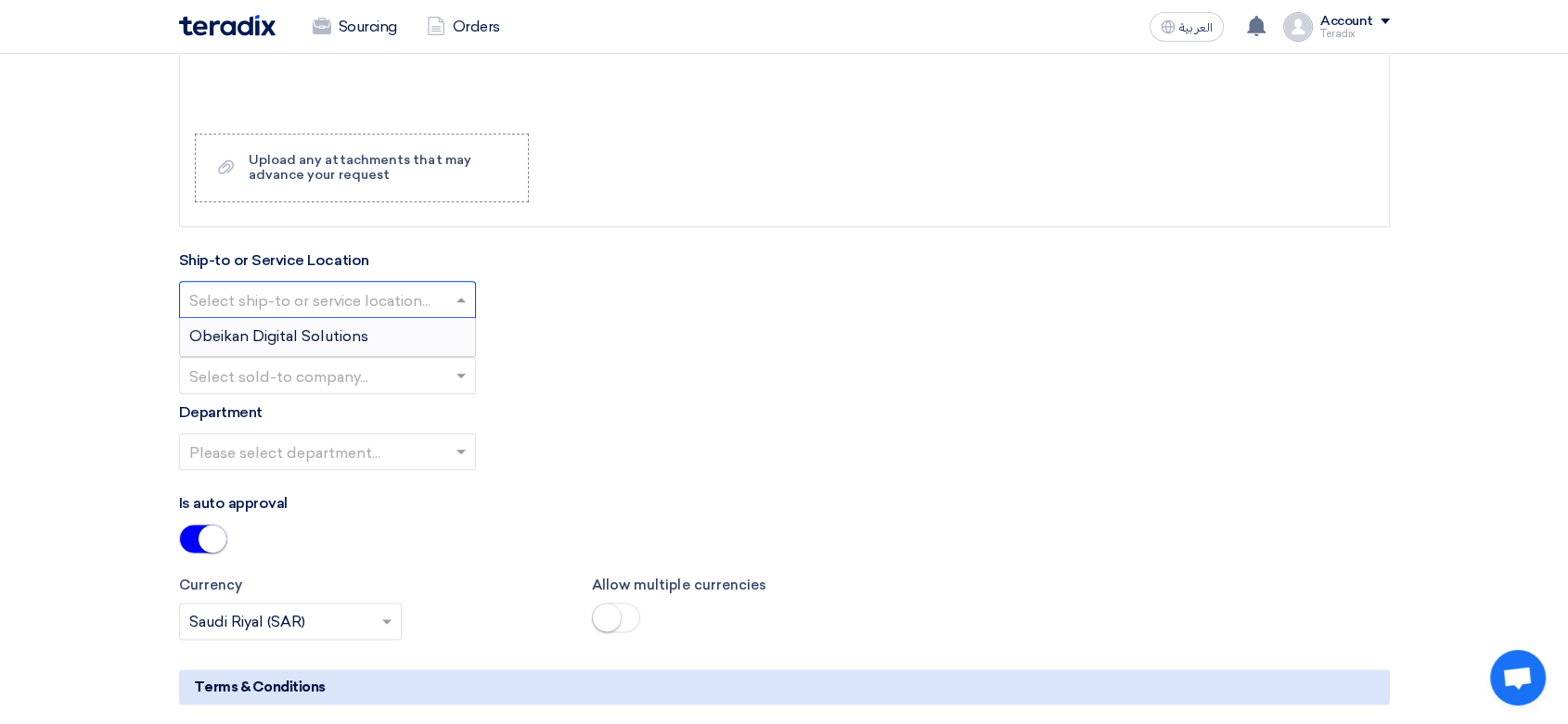
click at [416, 286] on input "text" at bounding box center [318, 301] width 258 height 31
click at [416, 318] on div "Obeikan Digital Solutions" at bounding box center [327, 337] width 295 height 37
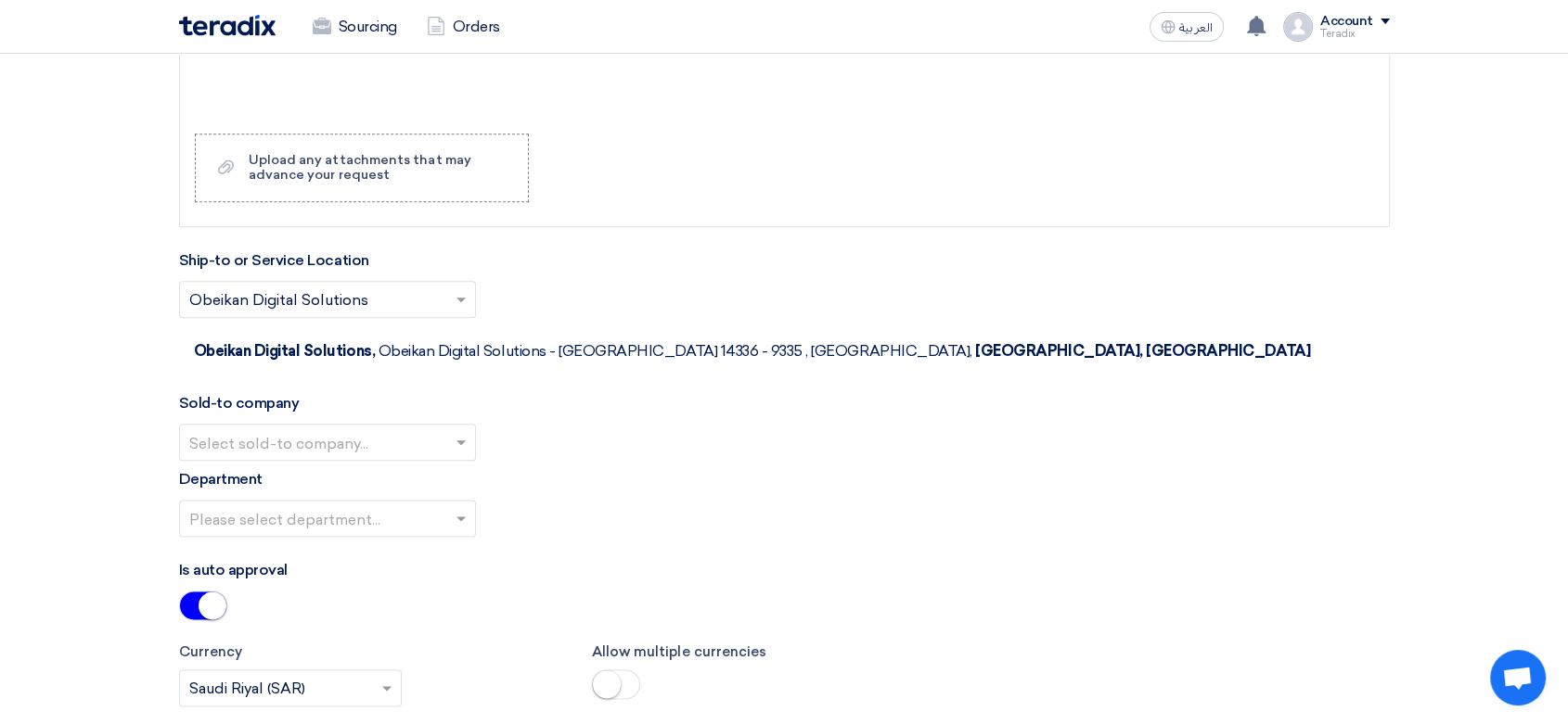
click at [438, 429] on input "text" at bounding box center [318, 444] width 258 height 31
click at [426, 461] on div "SHAMEL / Obeikan Digital Solutions" at bounding box center [327, 479] width 295 height 37
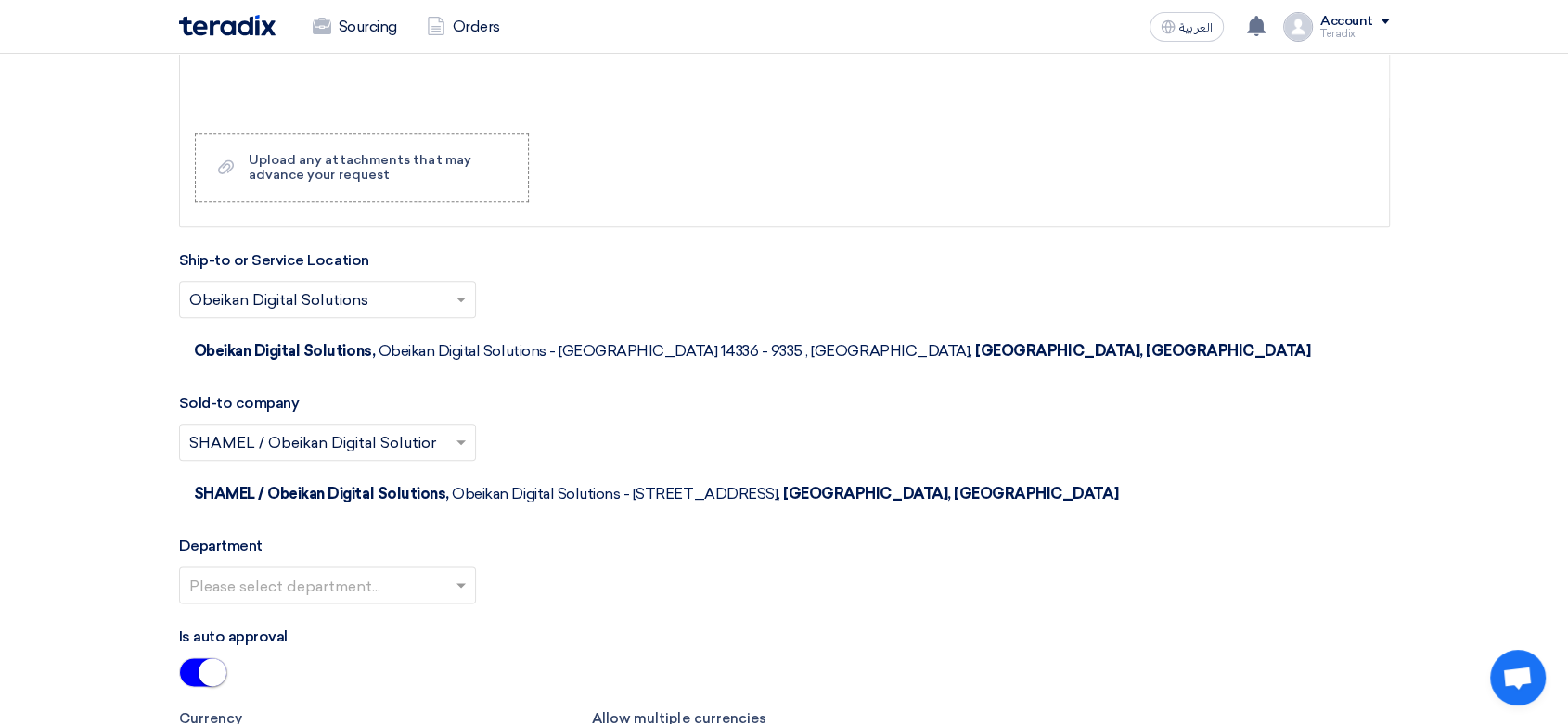
click at [452, 574] on span at bounding box center [464, 585] width 23 height 22
click at [451, 604] on div "Procurement Department" at bounding box center [327, 622] width 295 height 37
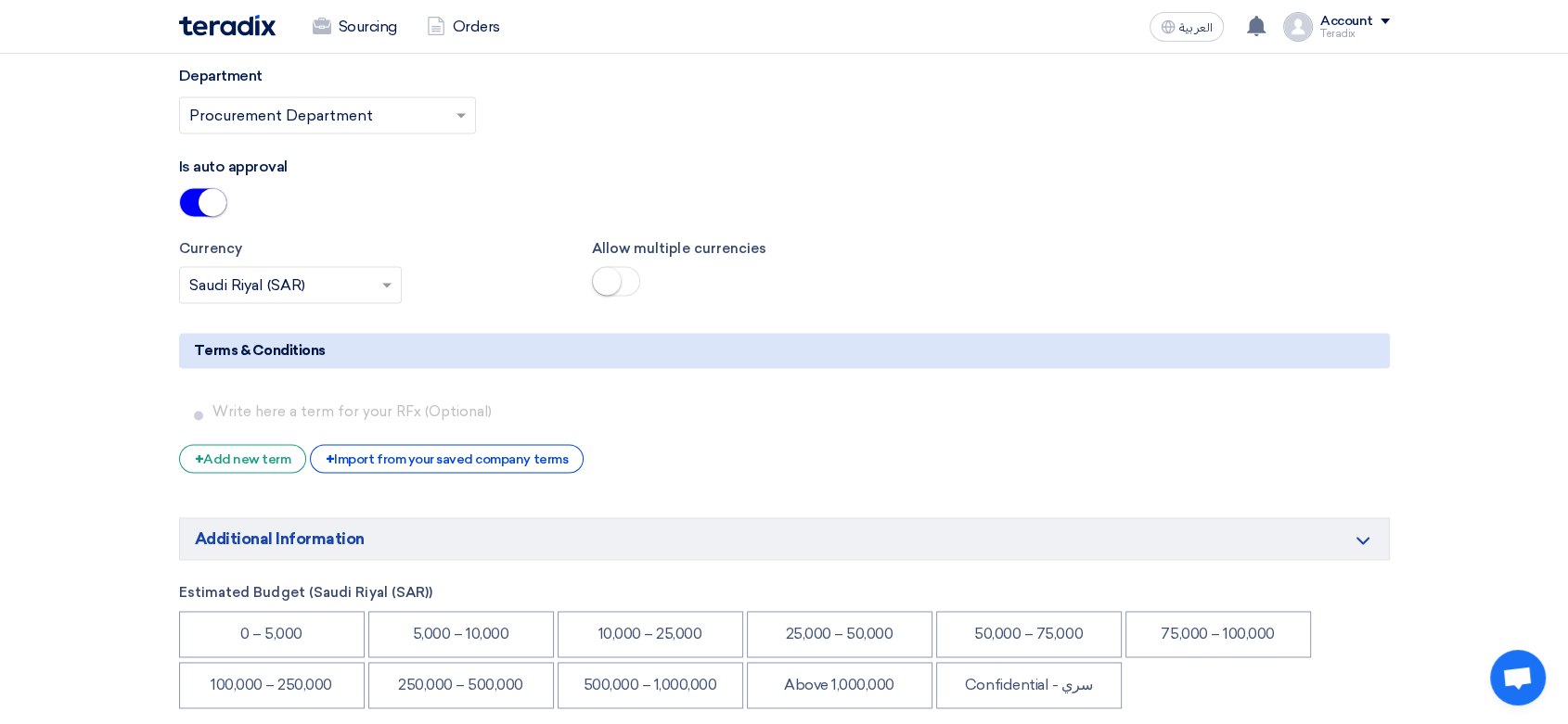
scroll to position [2679, 0]
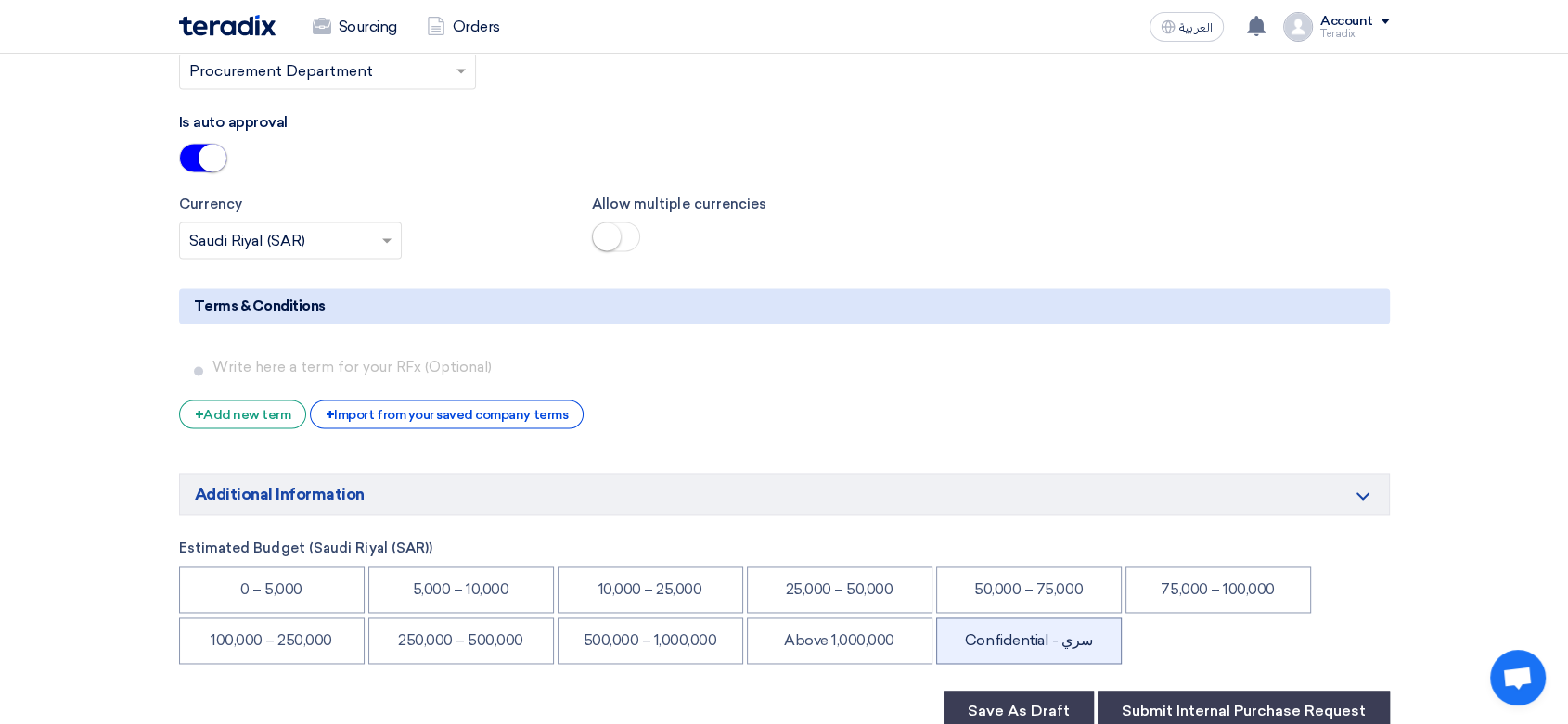
click at [1085, 618] on li "Confidential - سري" at bounding box center [1028, 641] width 186 height 46
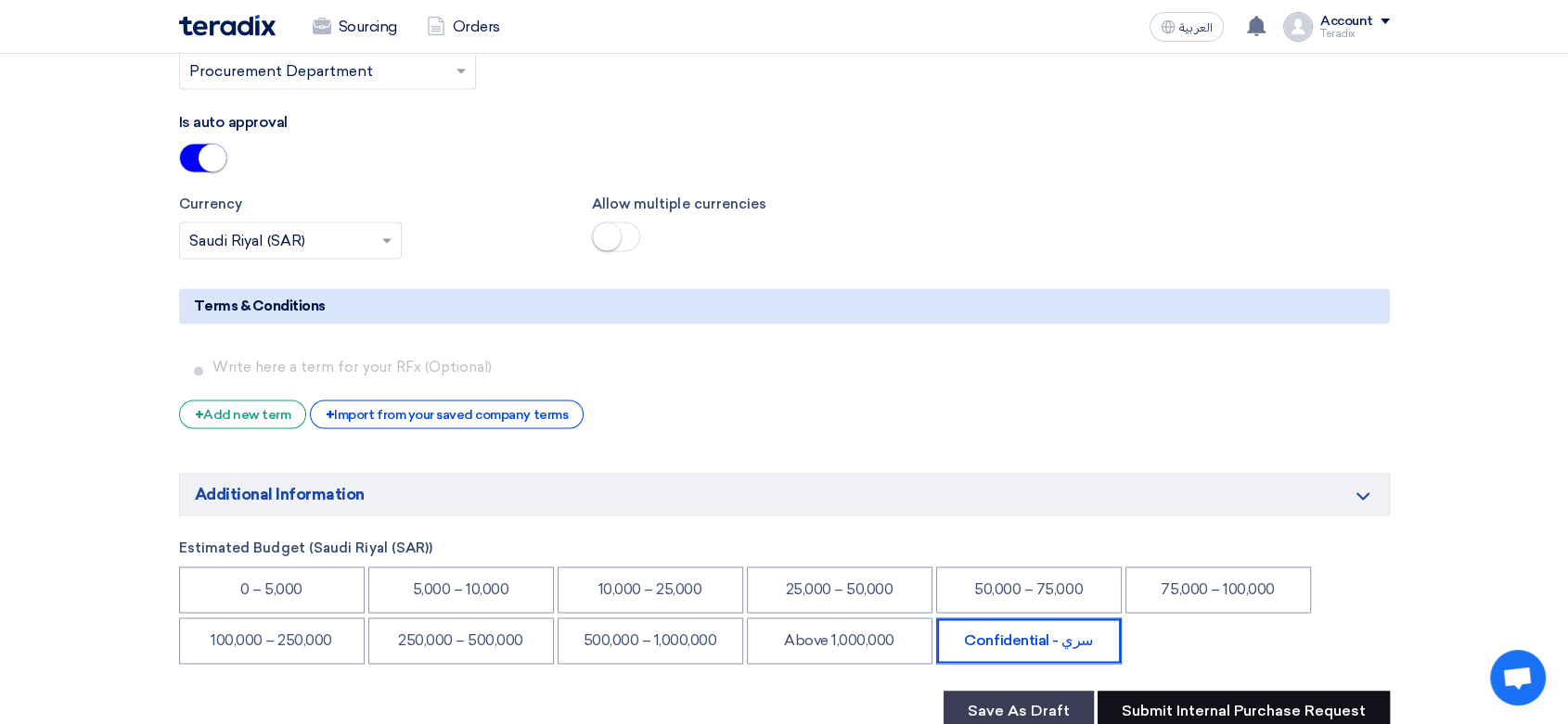
click at [1147, 691] on button "Submit Internal Purchase Request" at bounding box center [1244, 712] width 292 height 40
